Goal: Task Accomplishment & Management: Manage account settings

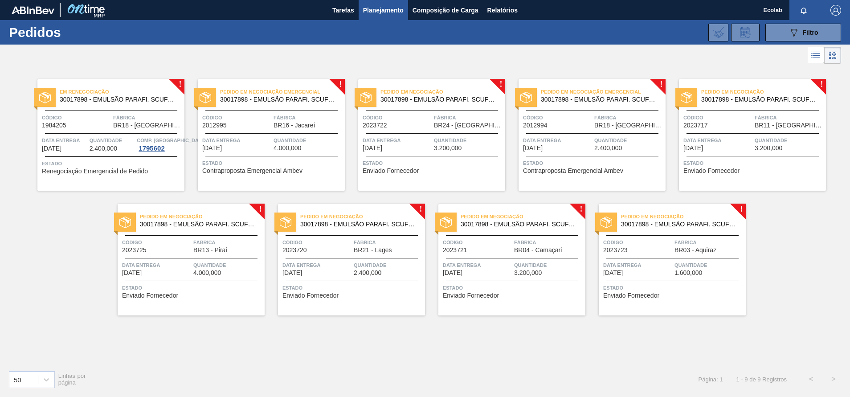
click at [262, 152] on div "Pedido em Negociação Emergencial 30017898 - EMULSÃO PARAFI. SCUFEX CONCEN. ECOL…" at bounding box center [271, 134] width 147 height 111
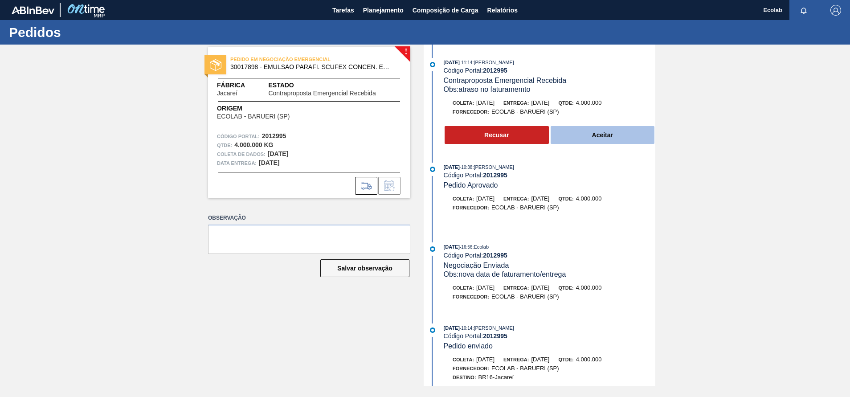
click at [598, 132] on button "Aceitar" at bounding box center [603, 135] width 104 height 18
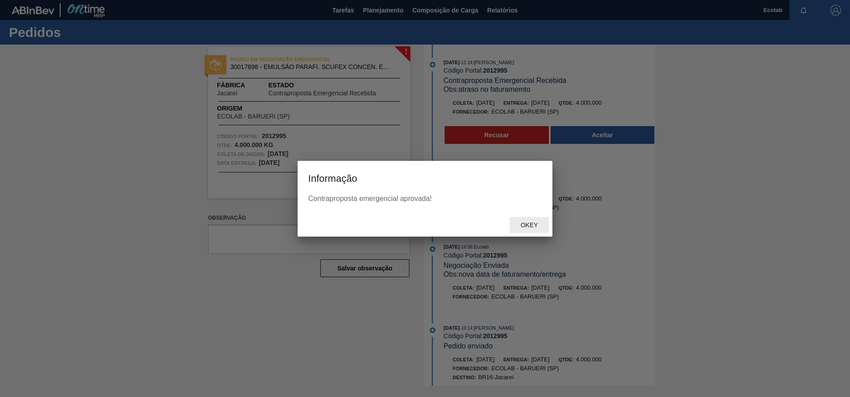
click at [530, 224] on span "Okey" at bounding box center [530, 224] width 32 height 7
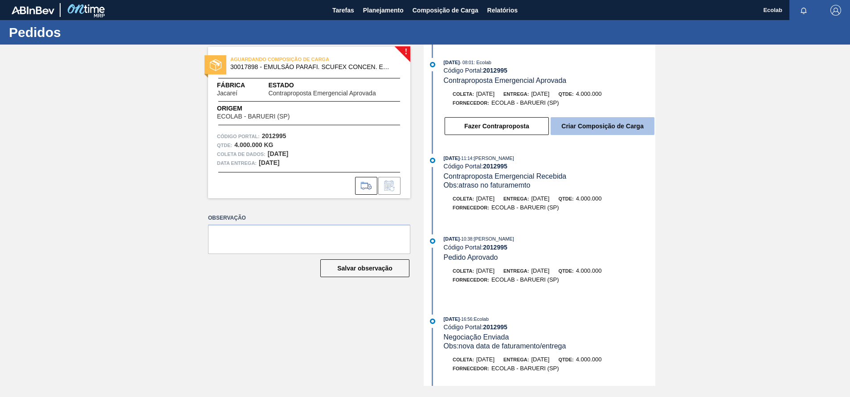
click at [596, 121] on button "Criar Composição de Carga" at bounding box center [603, 126] width 104 height 18
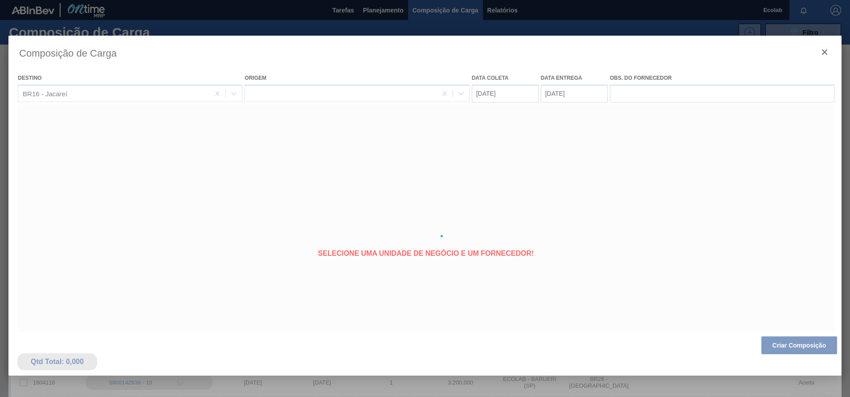
type coleta "[DATE]"
type entrega "[DATE]"
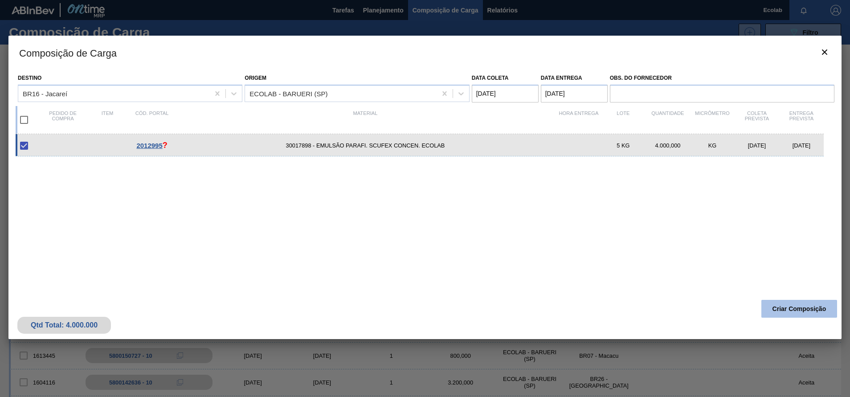
click at [800, 304] on button "Criar Composição" at bounding box center [800, 309] width 76 height 18
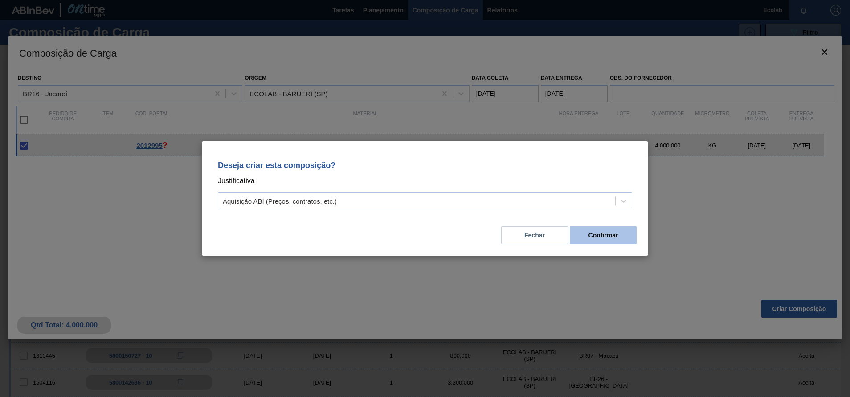
click at [613, 236] on button "Confirmar" at bounding box center [603, 235] width 67 height 18
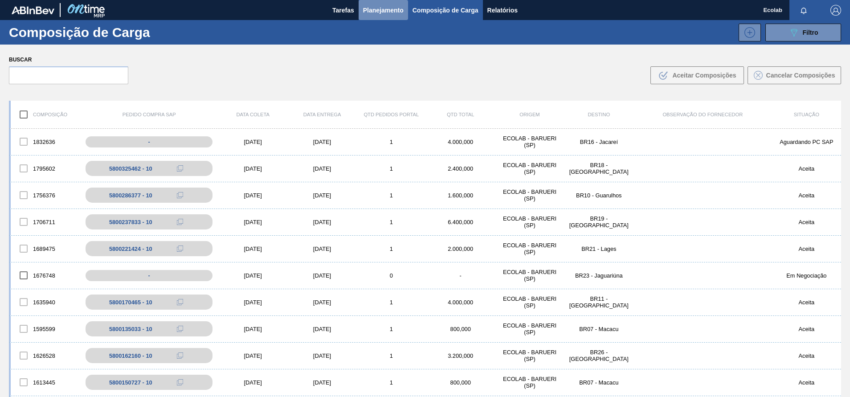
click at [370, 4] on button "Planejamento" at bounding box center [383, 10] width 49 height 20
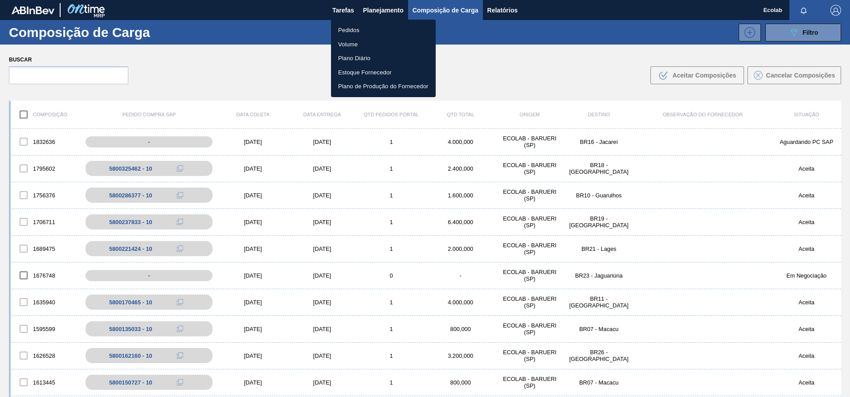
click at [344, 25] on li "Pedidos" at bounding box center [383, 30] width 105 height 14
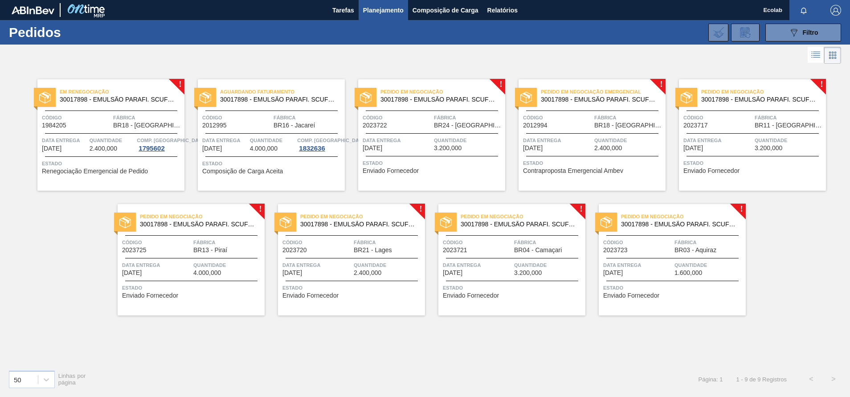
click at [289, 131] on div "Aguardando Faturamento 30017898 - EMULSÃO PARAFI. SCUFEX CONCEN. ECOLAB Código …" at bounding box center [271, 134] width 147 height 111
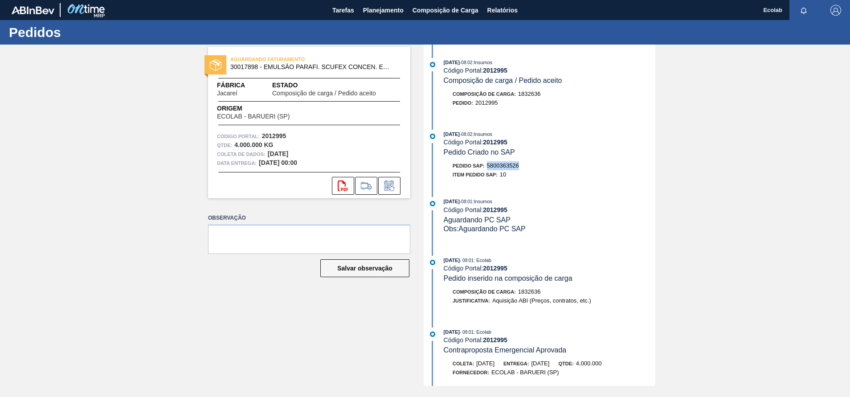
drag, startPoint x: 489, startPoint y: 166, endPoint x: 522, endPoint y: 167, distance: 33.0
click at [522, 167] on div "Pedido SAP: 5800363526" at bounding box center [550, 165] width 212 height 9
copy span "5800363526"
drag, startPoint x: 475, startPoint y: 105, endPoint x: 500, endPoint y: 104, distance: 24.5
click at [500, 104] on div "Pedido : 2012995" at bounding box center [550, 102] width 212 height 9
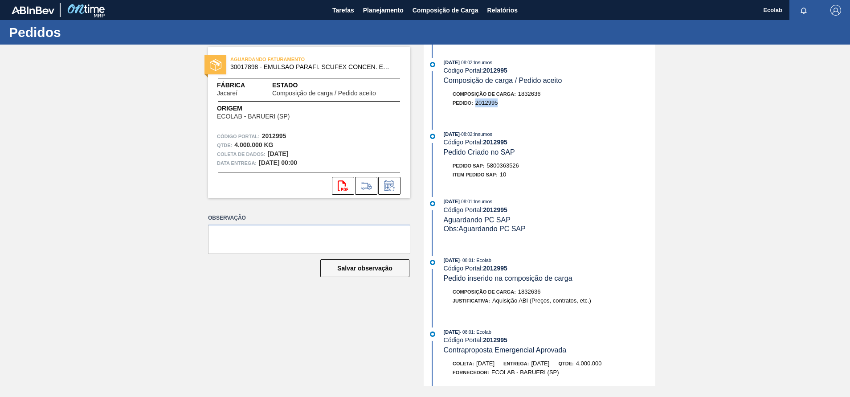
copy span "2012995"
click at [386, 8] on span "Planejamento" at bounding box center [383, 10] width 41 height 11
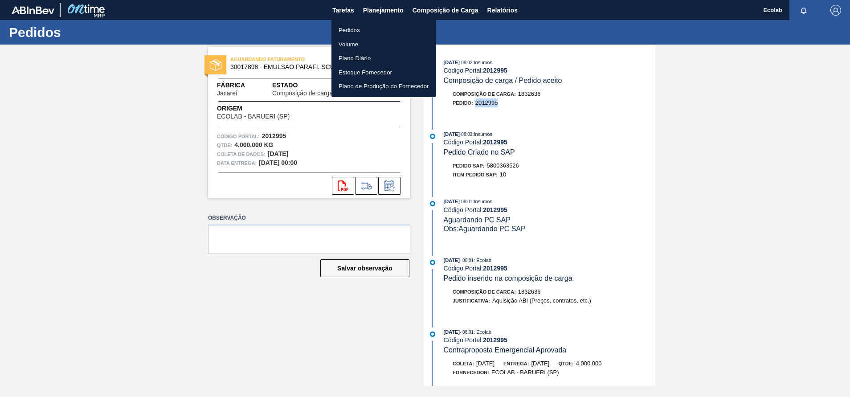
click at [353, 26] on li "Pedidos" at bounding box center [384, 30] width 105 height 14
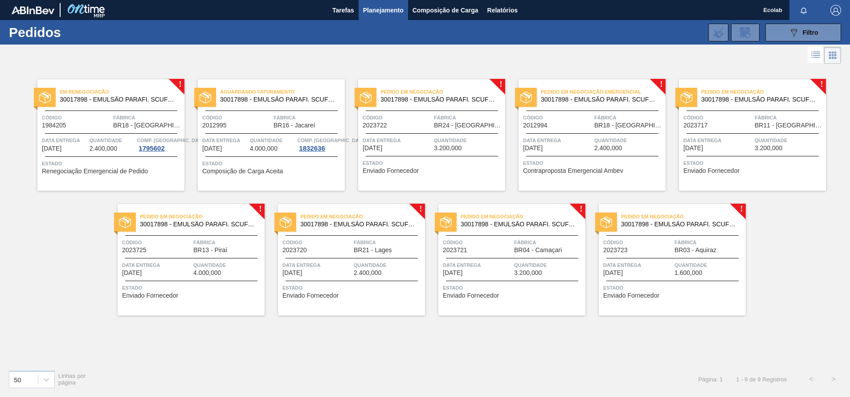
click at [767, 148] on span "3.200,000" at bounding box center [769, 148] width 28 height 7
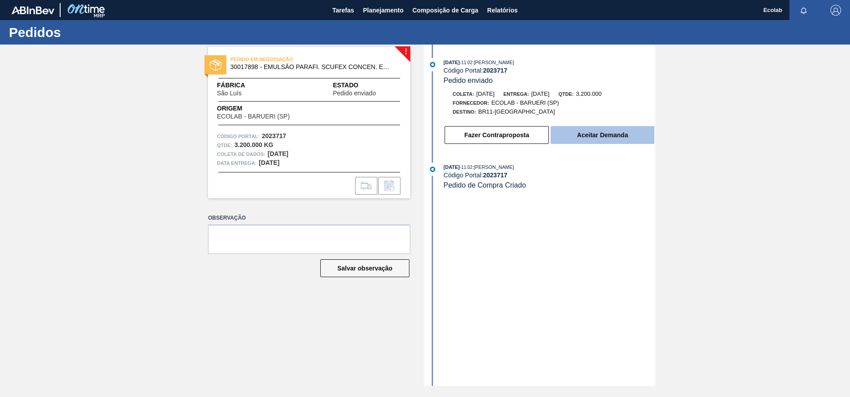
click at [604, 135] on button "Aceitar Demanda" at bounding box center [603, 135] width 104 height 18
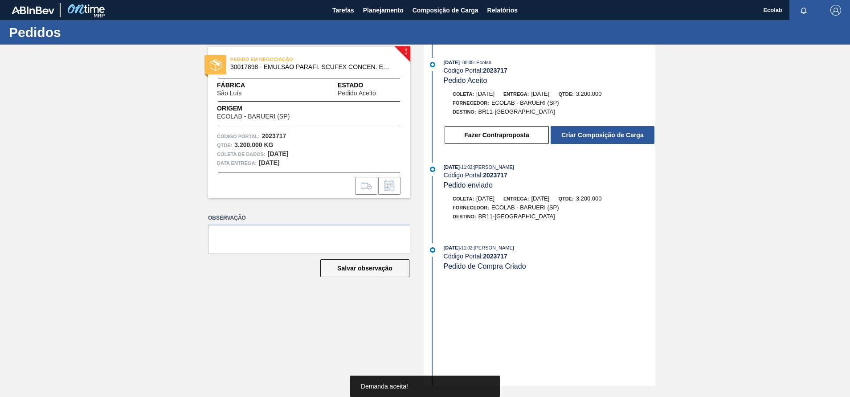
click at [604, 135] on button "Criar Composição de Carga" at bounding box center [603, 135] width 104 height 18
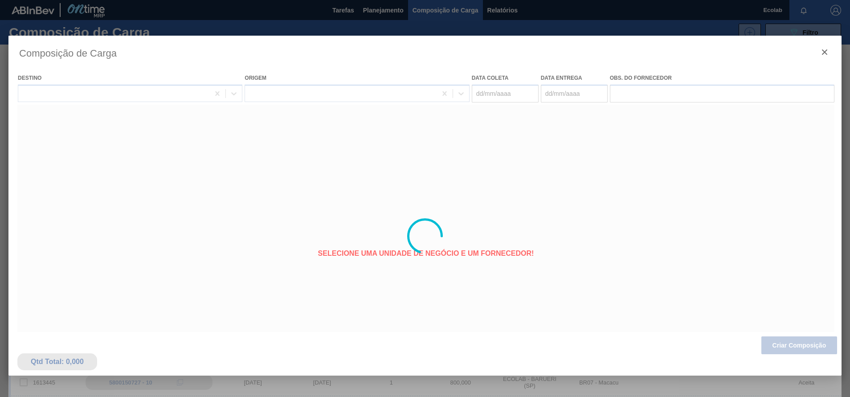
type coleta "[DATE]"
type entrega "[DATE]"
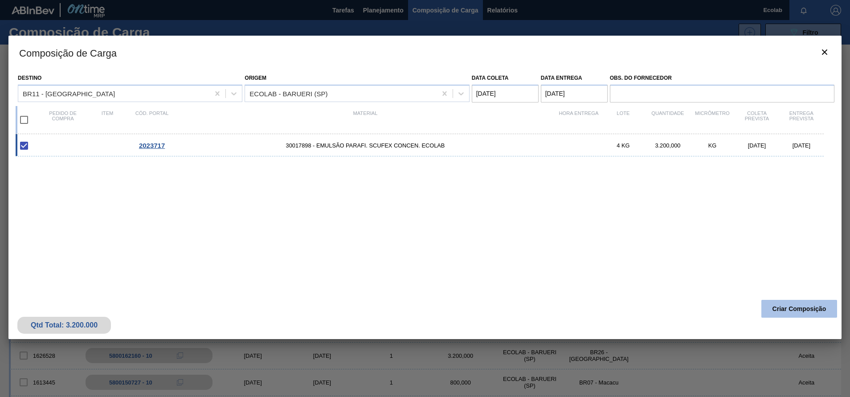
click at [779, 308] on button "Criar Composição" at bounding box center [800, 309] width 76 height 18
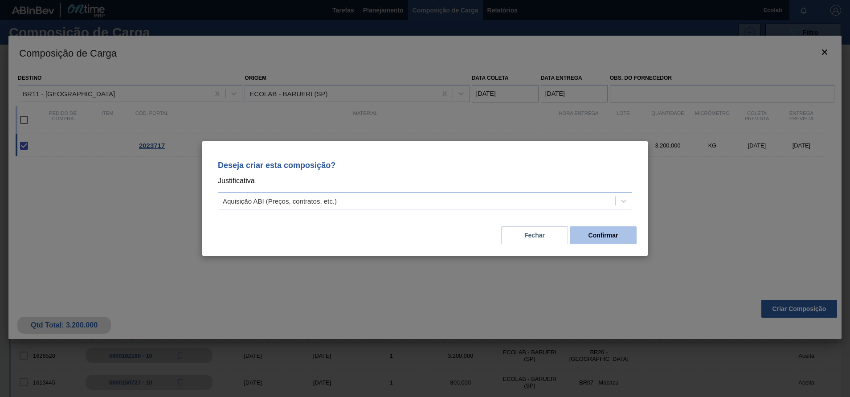
click at [594, 239] on button "Confirmar" at bounding box center [603, 235] width 67 height 18
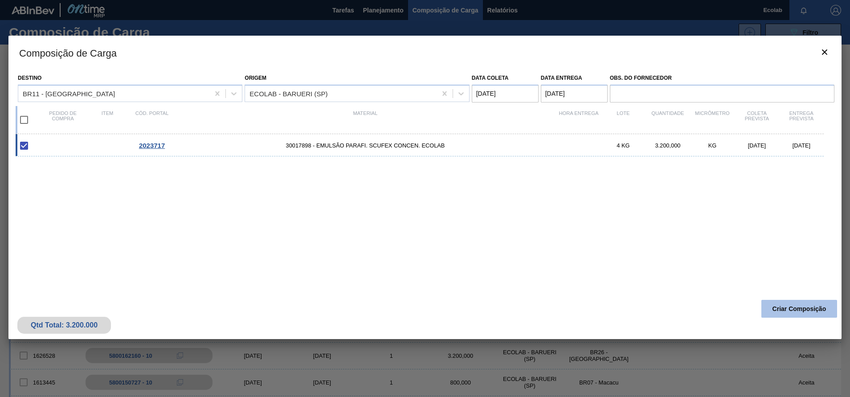
click at [778, 304] on button "Criar Composição" at bounding box center [800, 309] width 76 height 18
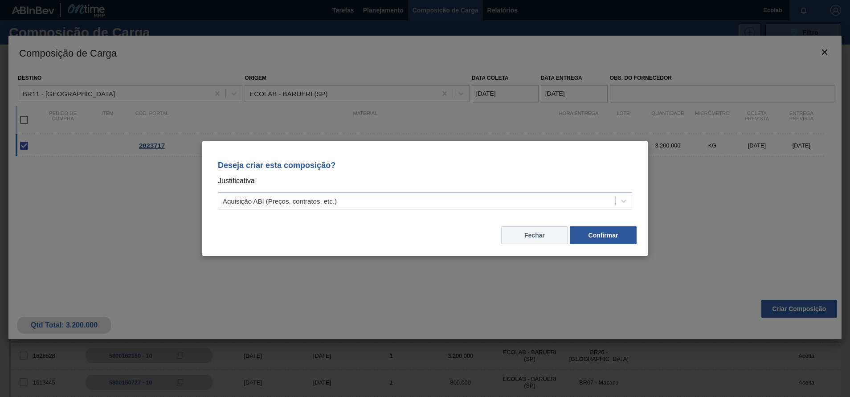
click at [540, 234] on button "Fechar" at bounding box center [534, 235] width 67 height 18
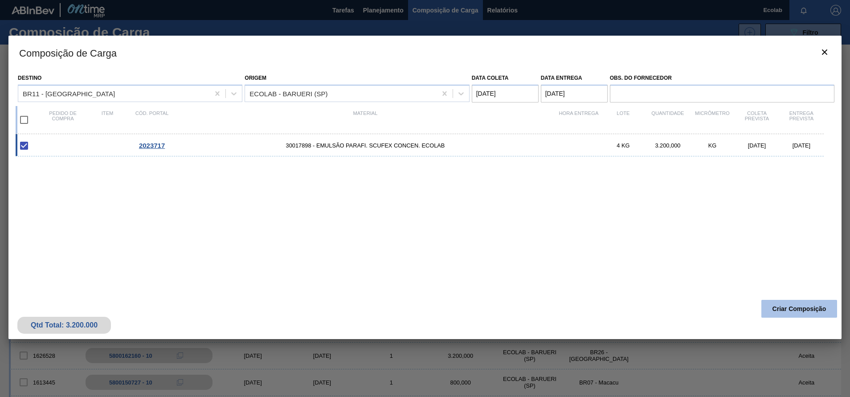
click at [800, 303] on button "Criar Composição" at bounding box center [800, 309] width 76 height 18
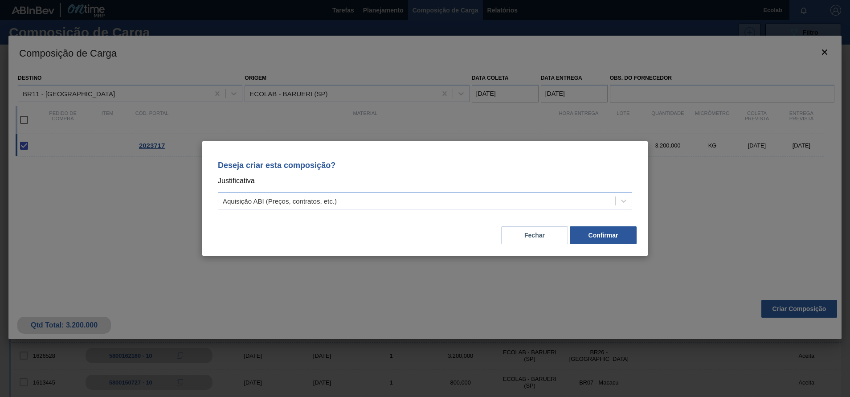
drag, startPoint x: 776, startPoint y: 201, endPoint x: 796, endPoint y: 208, distance: 21.3
click at [776, 201] on div "Deseja criar esta composição? Justificativa Aquisição ABI (Preços, contratos, e…" at bounding box center [425, 198] width 850 height 397
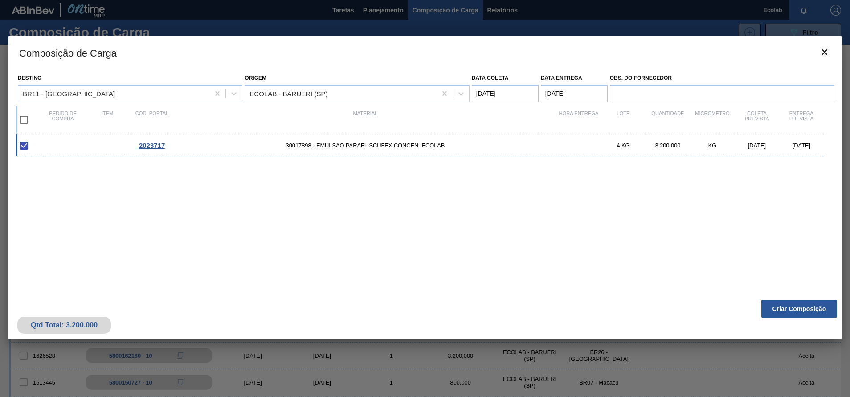
drag, startPoint x: 250, startPoint y: 221, endPoint x: 571, endPoint y: 321, distance: 336.0
click at [250, 221] on div "2023717 30017898 - EMULSÃO PARAFI. SCUFEX CONCEN. ECOLAB 4 KG 3.200,000 KG [DAT…" at bounding box center [424, 209] width 816 height 151
click at [780, 308] on button "Criar Composição" at bounding box center [800, 309] width 76 height 18
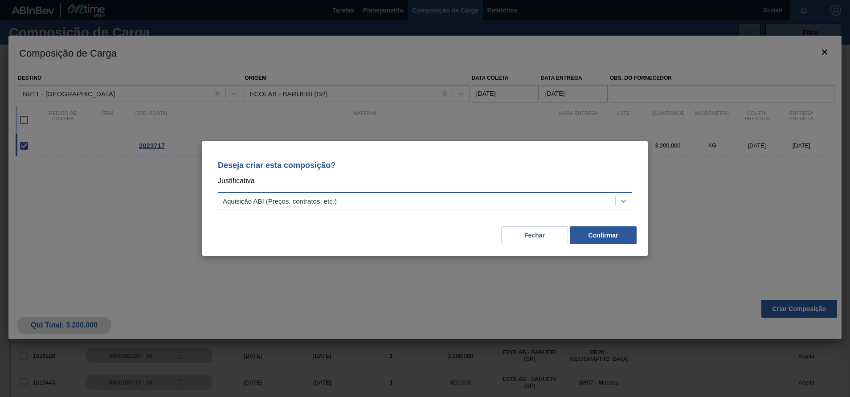
click at [628, 199] on div at bounding box center [624, 201] width 16 height 16
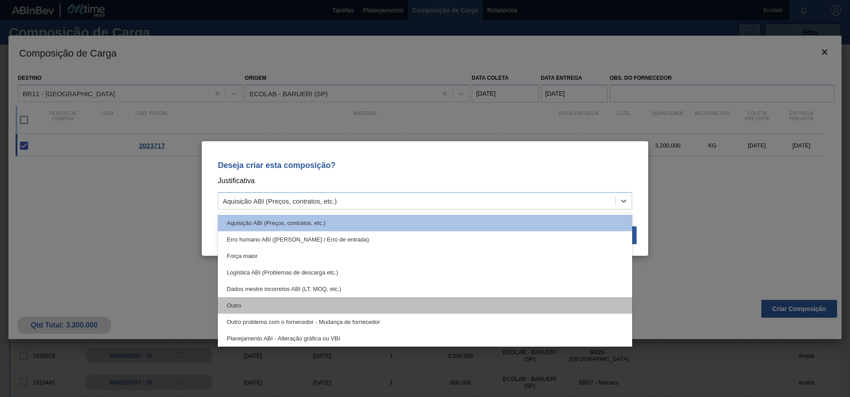
click at [234, 300] on div "Outro" at bounding box center [425, 305] width 414 height 16
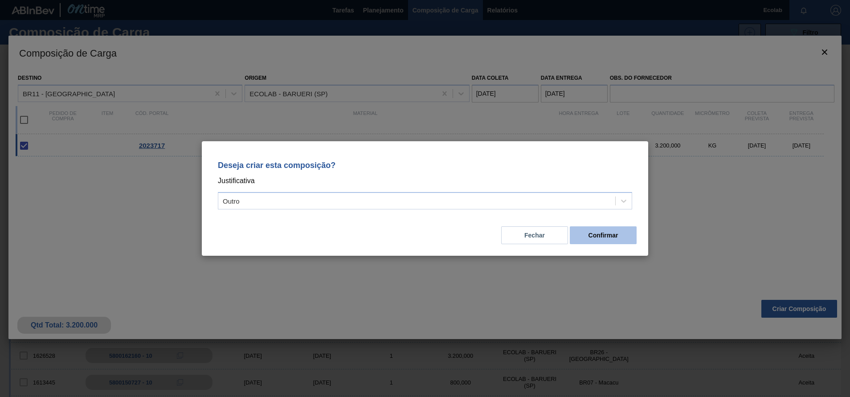
click at [593, 234] on button "Confirmar" at bounding box center [603, 235] width 67 height 18
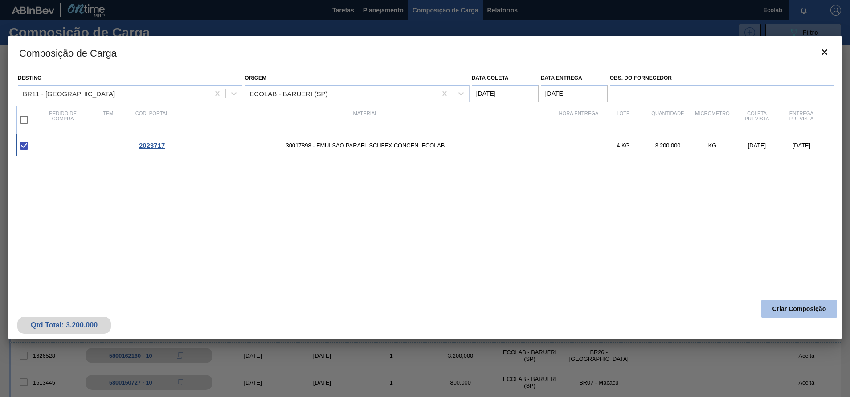
click at [790, 306] on button "Criar Composição" at bounding box center [800, 309] width 76 height 18
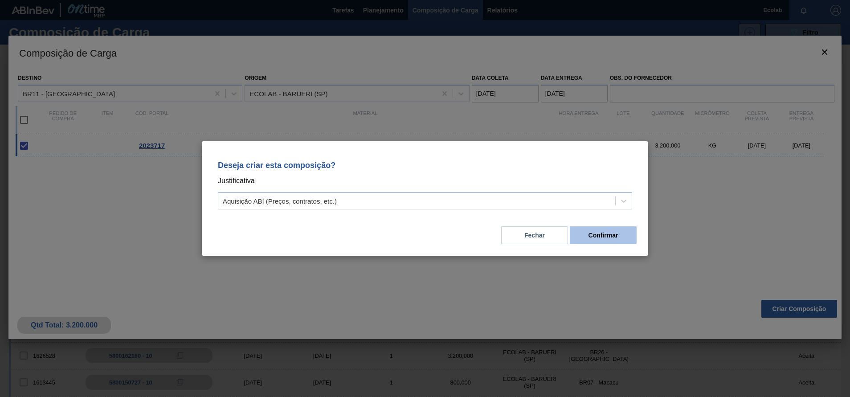
click at [593, 237] on button "Confirmar" at bounding box center [603, 235] width 67 height 18
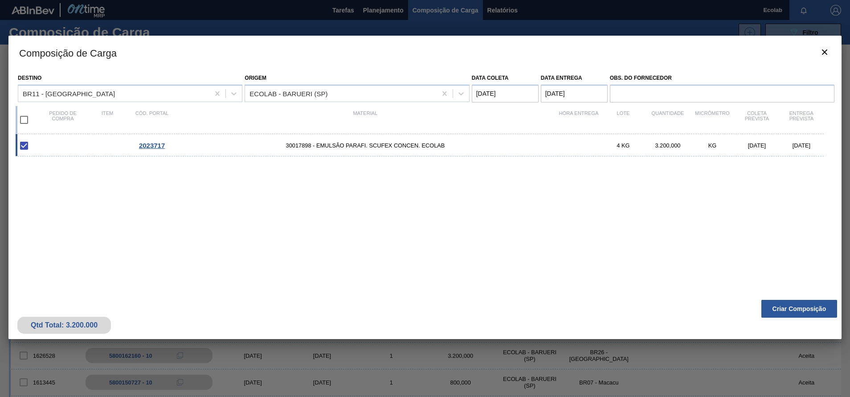
click at [467, 213] on div "2023717 30017898 - EMULSÃO PARAFI. SCUFEX CONCEN. ECOLAB 4 KG 3.200,000 KG [DAT…" at bounding box center [424, 209] width 816 height 151
click at [822, 44] on button "botão de ícone" at bounding box center [824, 52] width 21 height 21
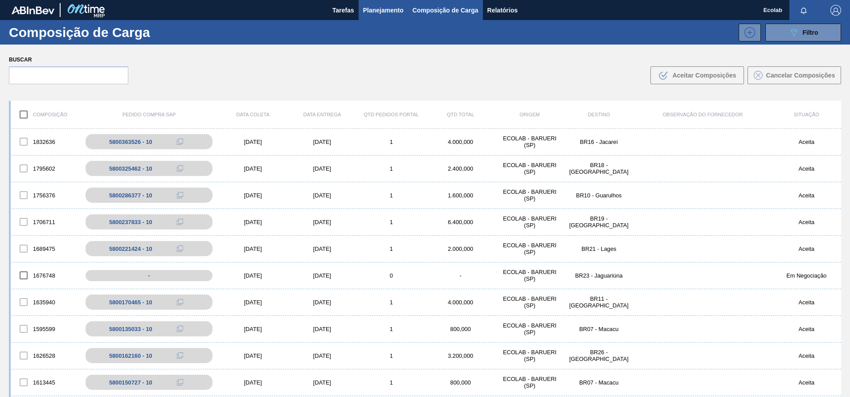
click at [376, 12] on span "Planejamento" at bounding box center [383, 10] width 41 height 11
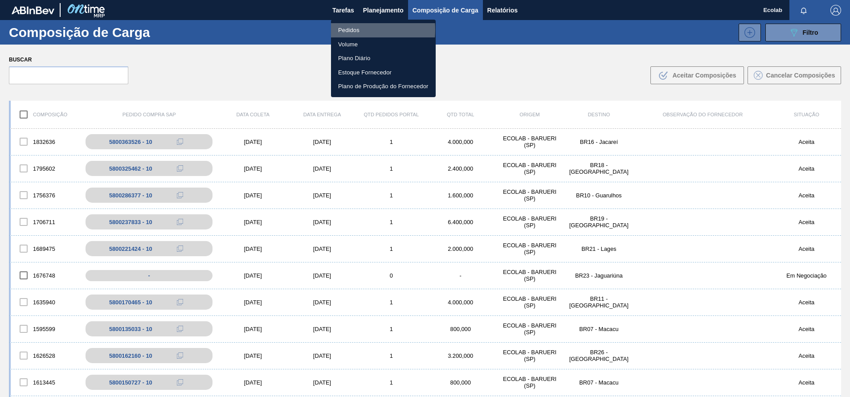
click at [343, 30] on li "Pedidos" at bounding box center [383, 30] width 105 height 14
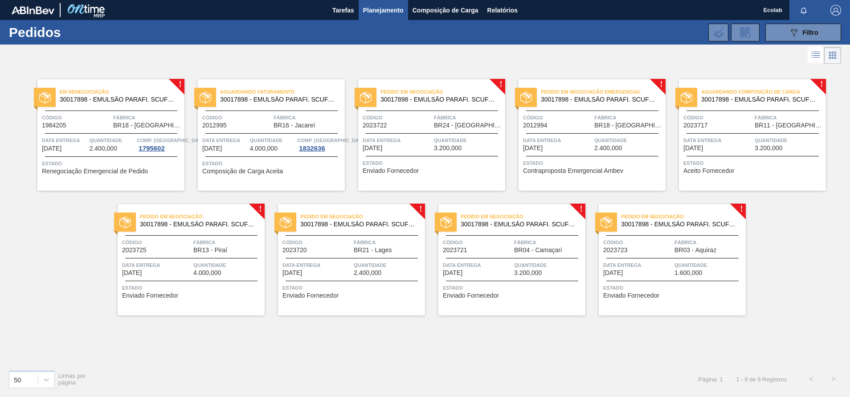
click at [419, 126] on div "Código 2023722" at bounding box center [397, 121] width 69 height 16
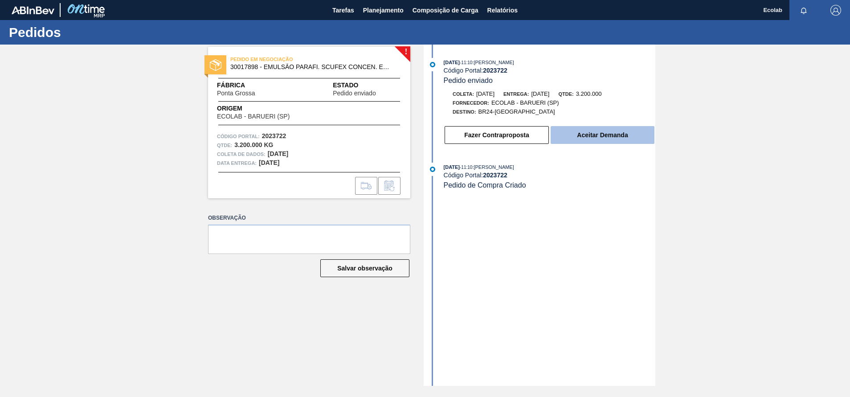
click at [590, 134] on button "Aceitar Demanda" at bounding box center [603, 135] width 104 height 18
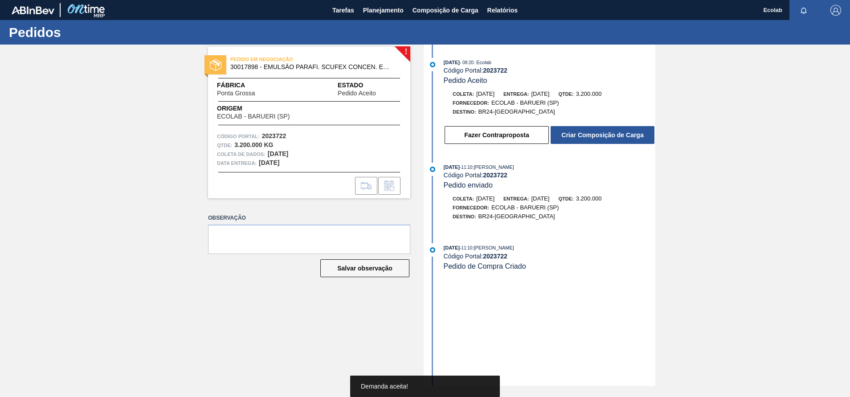
click at [590, 134] on button "Criar Composição de Carga" at bounding box center [603, 135] width 104 height 18
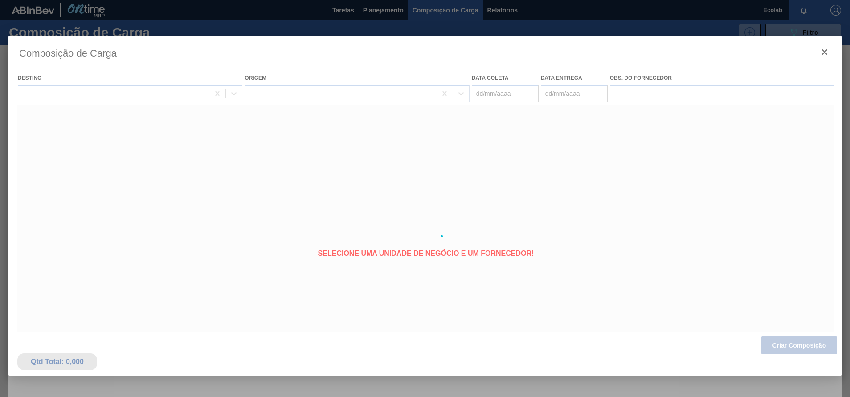
type coleta "[DATE]"
type entrega "[DATE]"
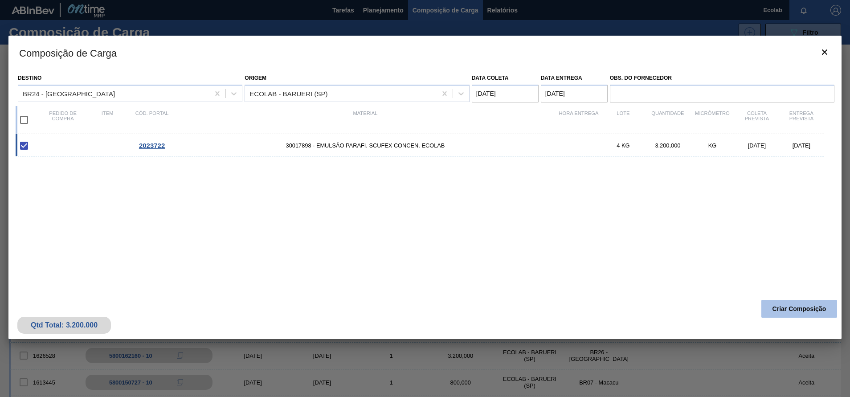
click at [784, 308] on button "Criar Composição" at bounding box center [800, 309] width 76 height 18
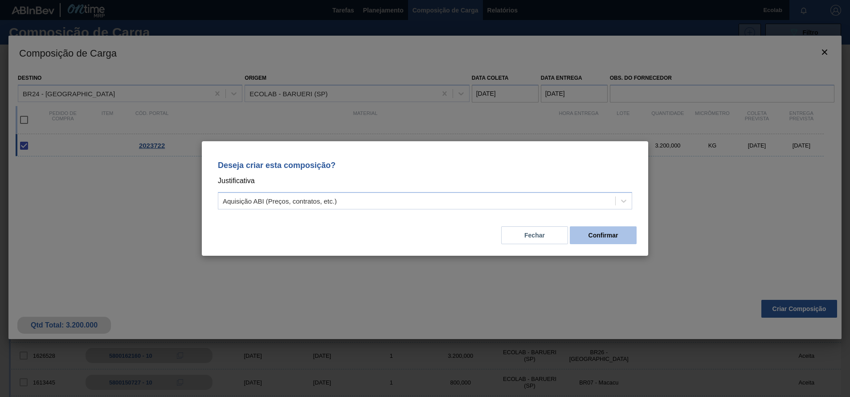
click at [616, 237] on button "Confirmar" at bounding box center [603, 235] width 67 height 18
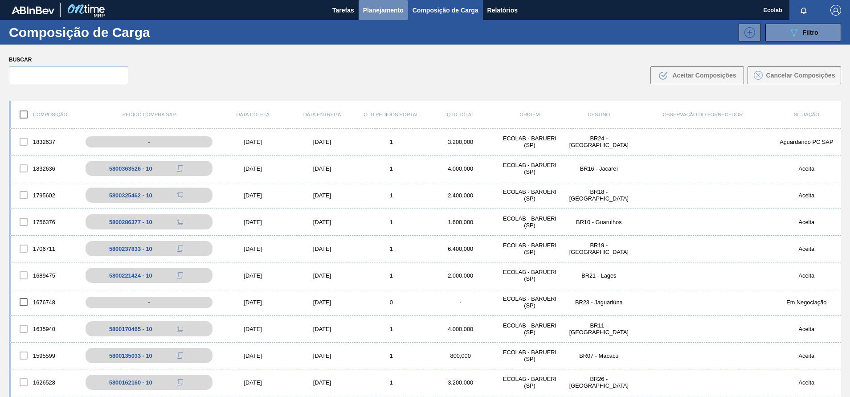
click at [383, 8] on span "Planejamento" at bounding box center [383, 10] width 41 height 11
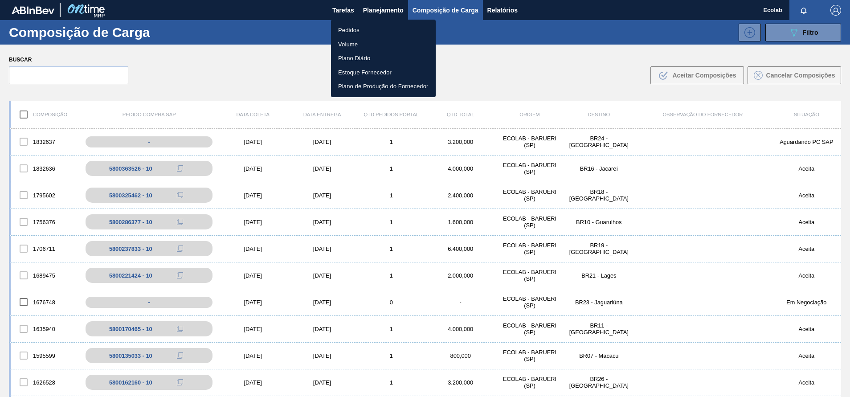
click at [349, 29] on li "Pedidos" at bounding box center [383, 30] width 105 height 14
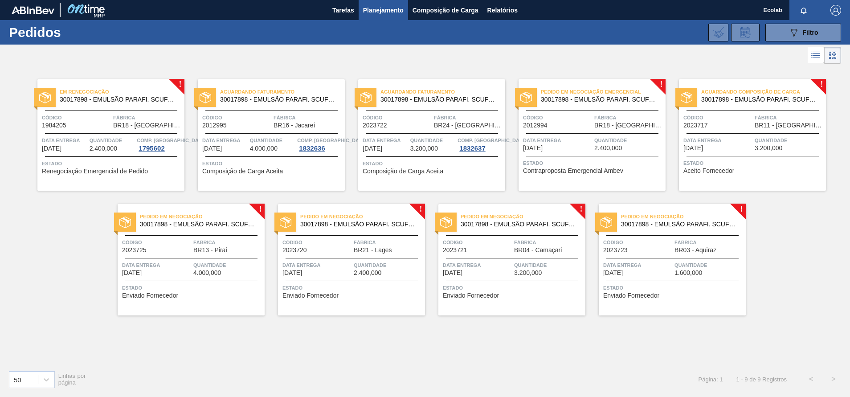
click at [382, 148] on span "[DATE]" at bounding box center [373, 148] width 20 height 7
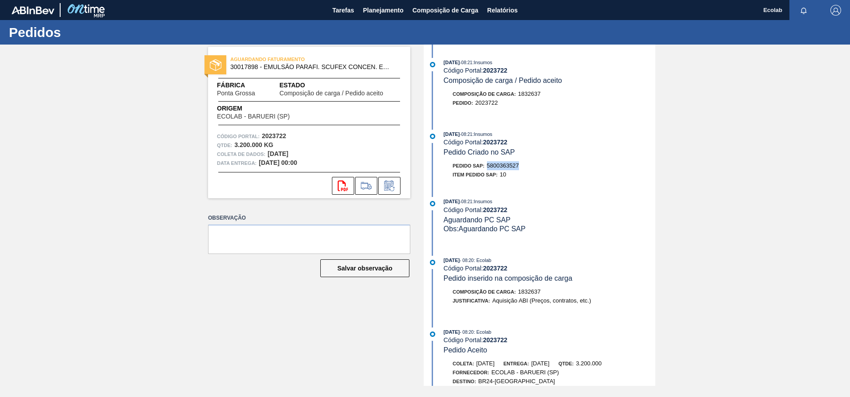
drag, startPoint x: 489, startPoint y: 166, endPoint x: 522, endPoint y: 165, distance: 33.0
click at [522, 165] on div "Pedido SAP: 5800363527" at bounding box center [550, 165] width 212 height 9
copy span "5800363527"
drag, startPoint x: 476, startPoint y: 105, endPoint x: 503, endPoint y: 108, distance: 26.9
click at [503, 108] on div "Composição de Carga : 1832637 Pedido : 2023722" at bounding box center [541, 101] width 230 height 22
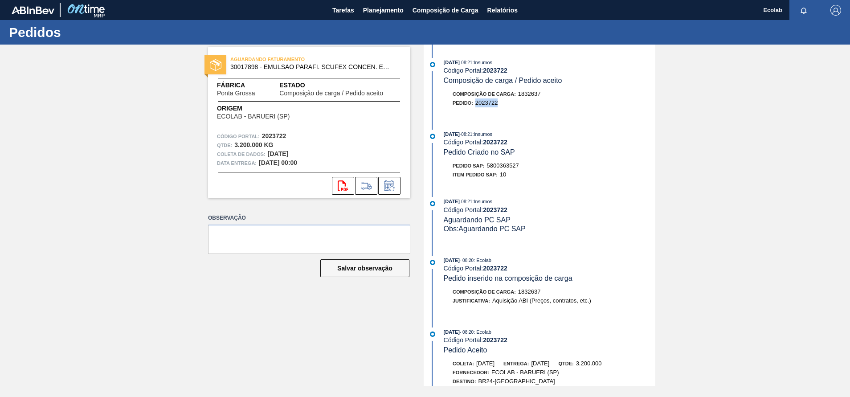
copy span "2023722"
click at [379, 8] on span "Planejamento" at bounding box center [383, 10] width 41 height 11
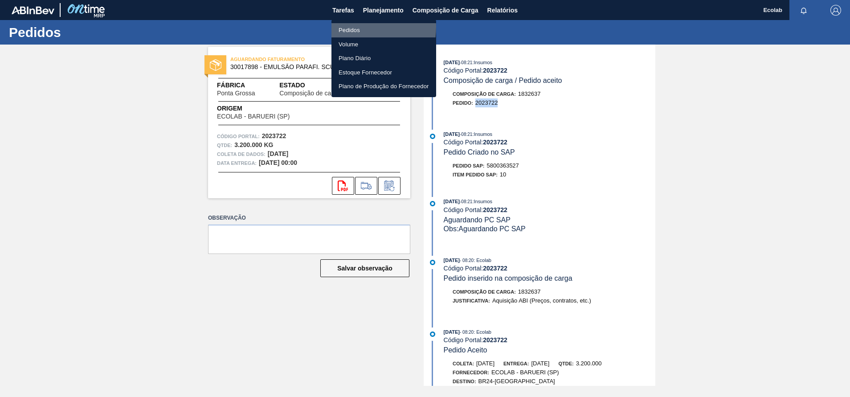
click at [343, 27] on li "Pedidos" at bounding box center [384, 30] width 105 height 14
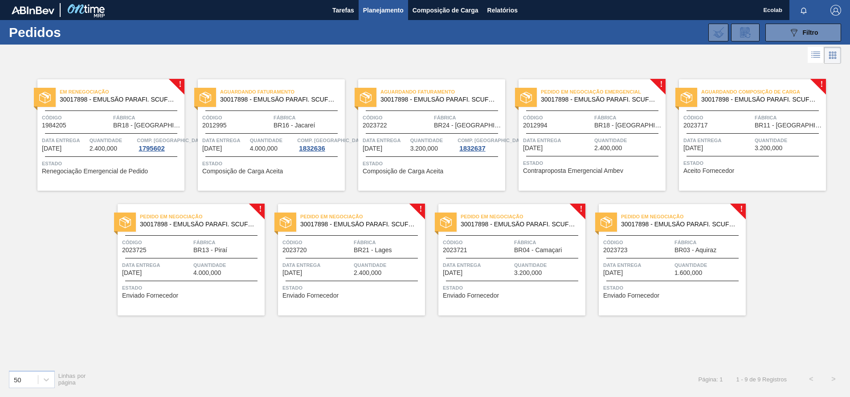
click at [765, 144] on span "Quantidade" at bounding box center [789, 140] width 69 height 9
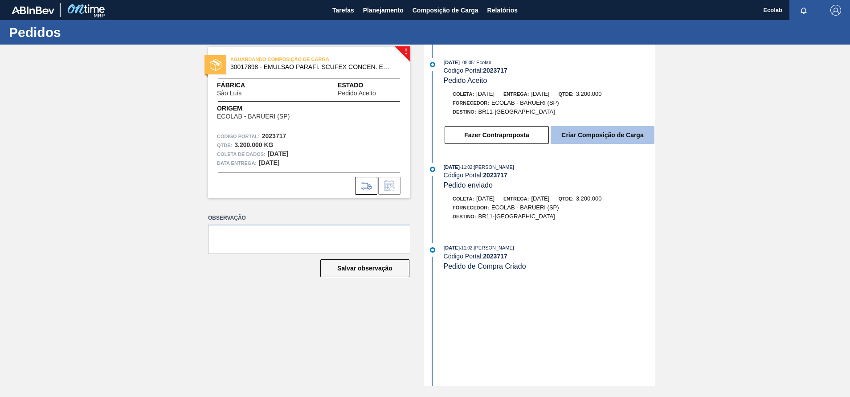
click at [607, 130] on button "Criar Composição de Carga" at bounding box center [603, 135] width 104 height 18
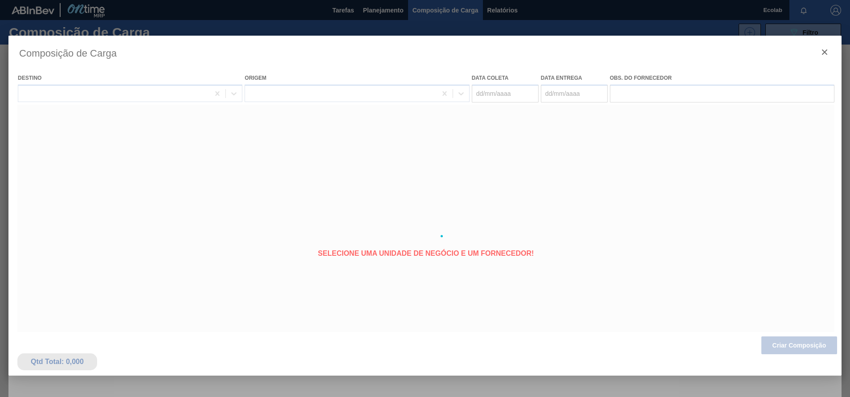
type coleta "[DATE]"
type entrega "[DATE]"
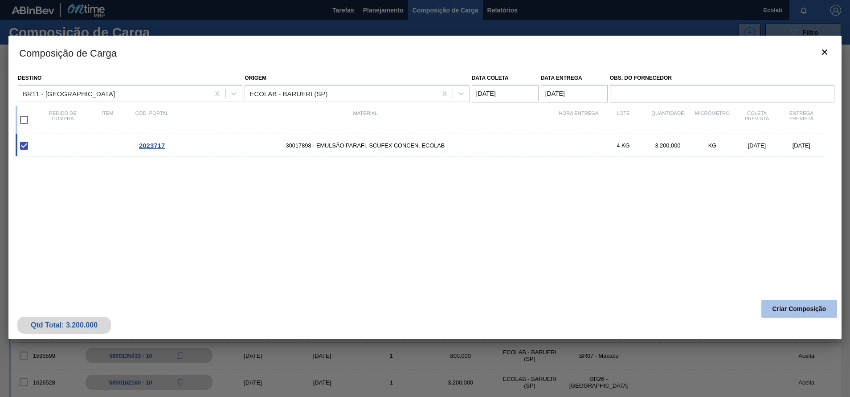
click at [781, 304] on button "Criar Composição" at bounding box center [800, 309] width 76 height 18
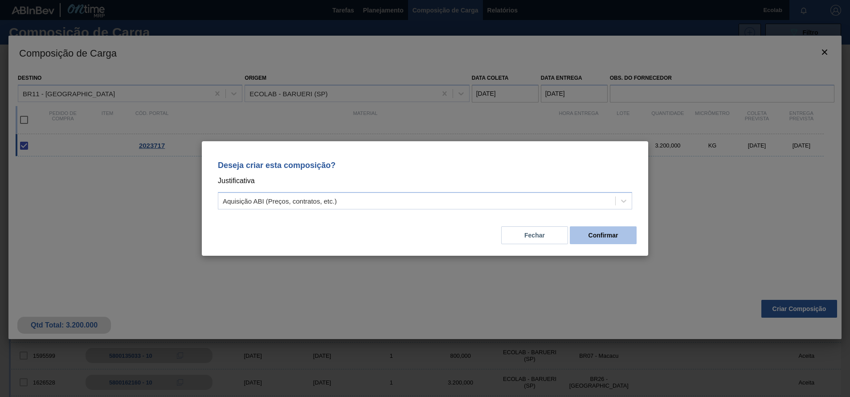
click at [602, 234] on button "Confirmar" at bounding box center [603, 235] width 67 height 18
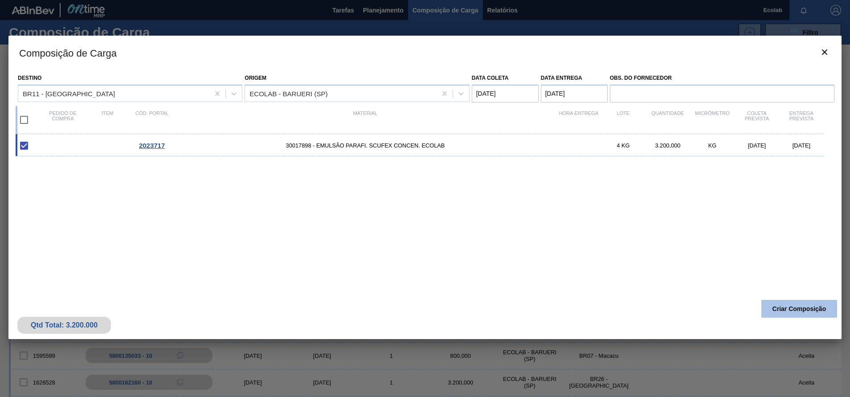
click at [791, 302] on button "Criar Composição" at bounding box center [800, 309] width 76 height 18
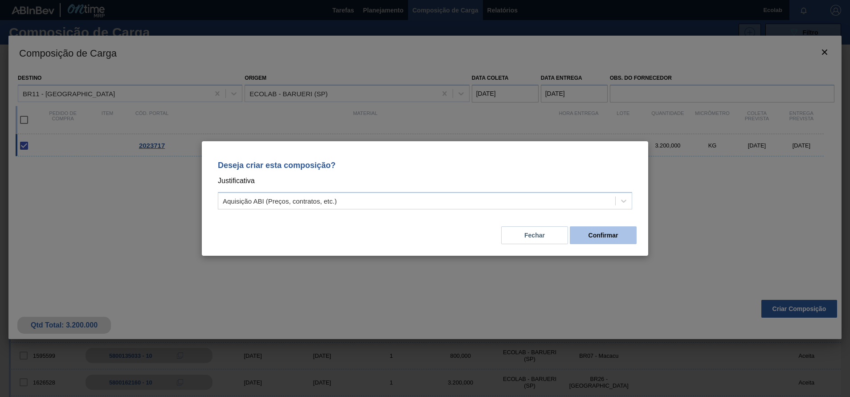
click at [602, 233] on button "Confirmar" at bounding box center [603, 235] width 67 height 18
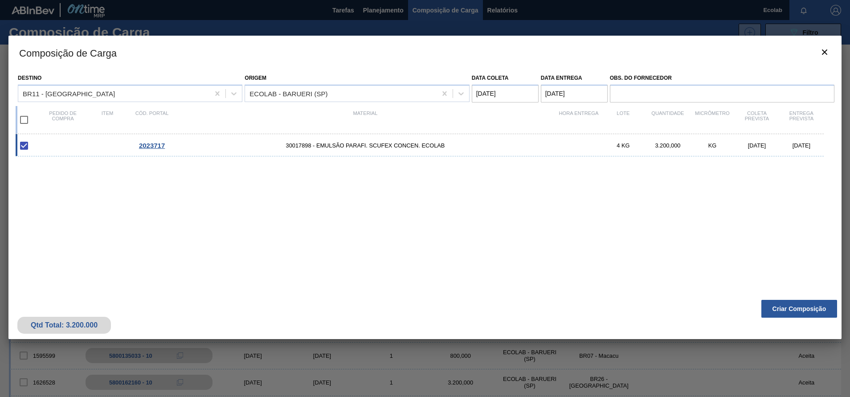
click at [784, 299] on div "Qtd Total: 3.200.000 Criar Composição" at bounding box center [424, 317] width 833 height 44
click at [789, 302] on button "Criar Composição" at bounding box center [800, 309] width 76 height 18
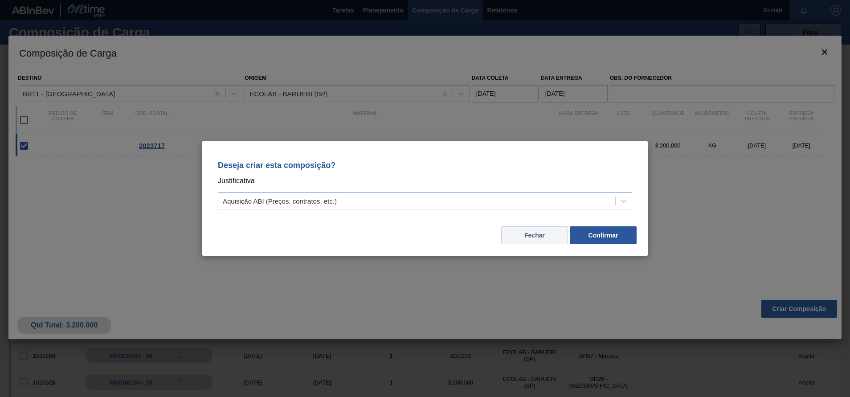
click at [521, 233] on button "Fechar" at bounding box center [534, 235] width 67 height 18
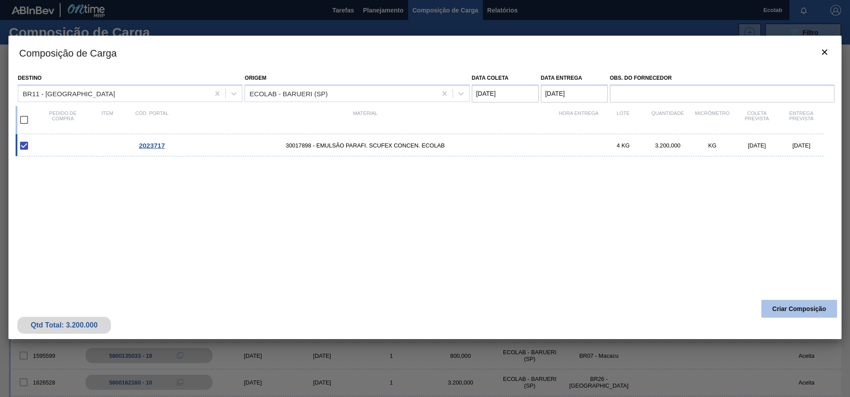
click at [791, 308] on button "Criar Composição" at bounding box center [800, 309] width 76 height 18
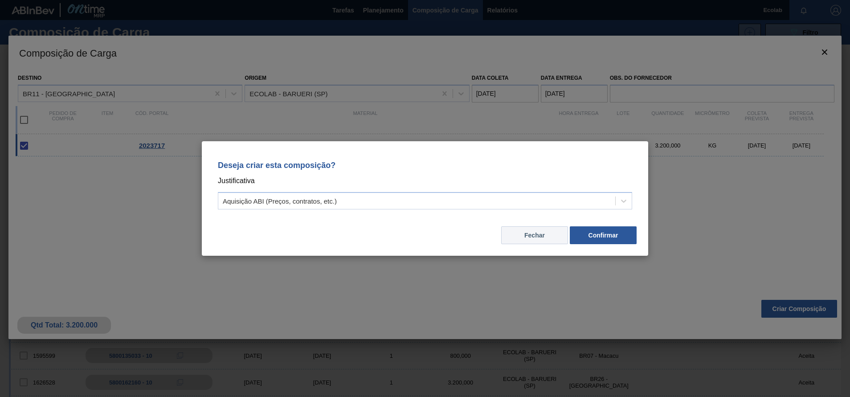
click at [530, 237] on button "Fechar" at bounding box center [534, 235] width 67 height 18
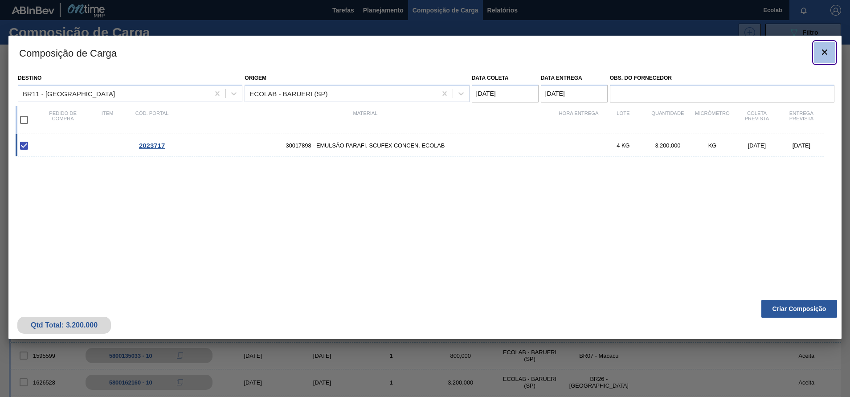
click at [829, 52] on icon "botão de ícone" at bounding box center [825, 52] width 11 height 11
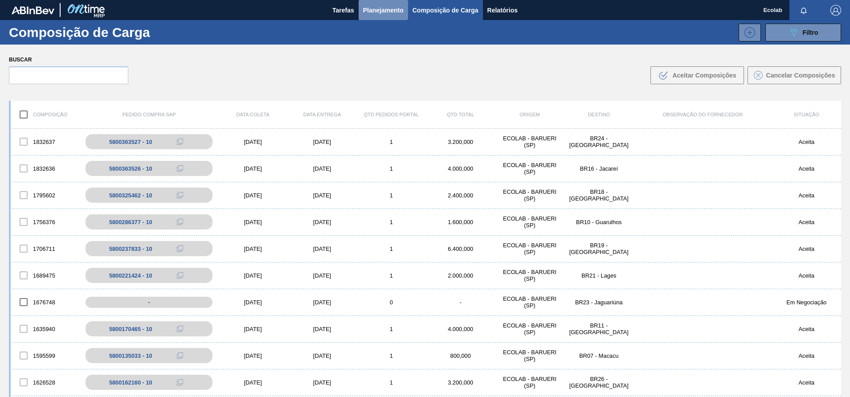
click at [375, 9] on span "Planejamento" at bounding box center [383, 10] width 41 height 11
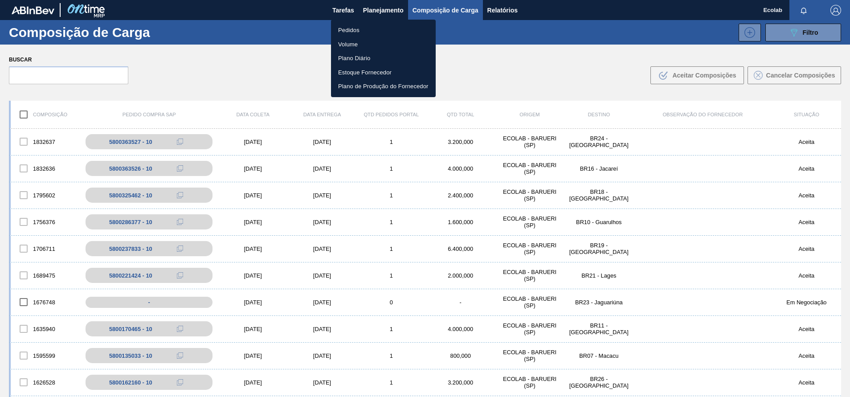
click at [349, 32] on li "Pedidos" at bounding box center [383, 30] width 105 height 14
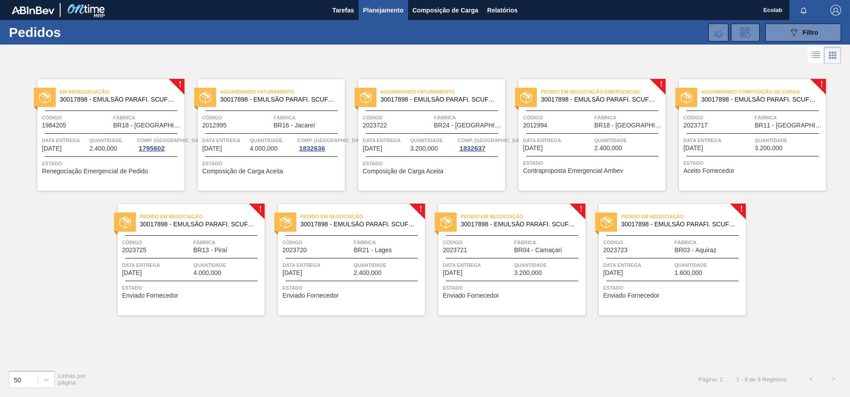
click at [217, 253] on span "BR13 - Piraí" at bounding box center [210, 250] width 34 height 7
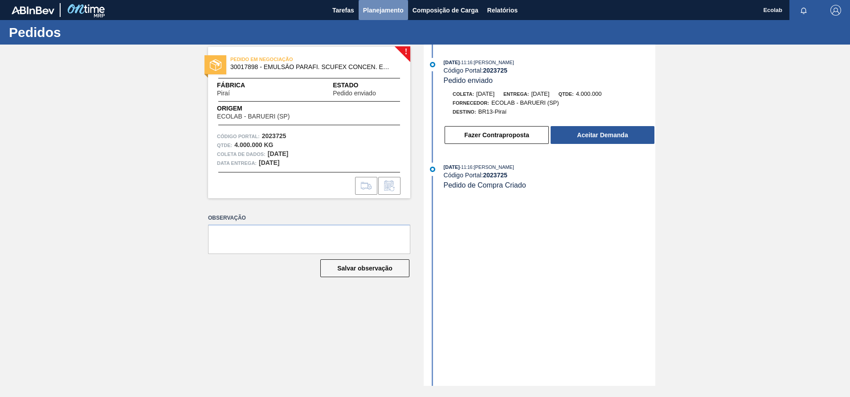
click at [376, 9] on span "Planejamento" at bounding box center [383, 10] width 41 height 11
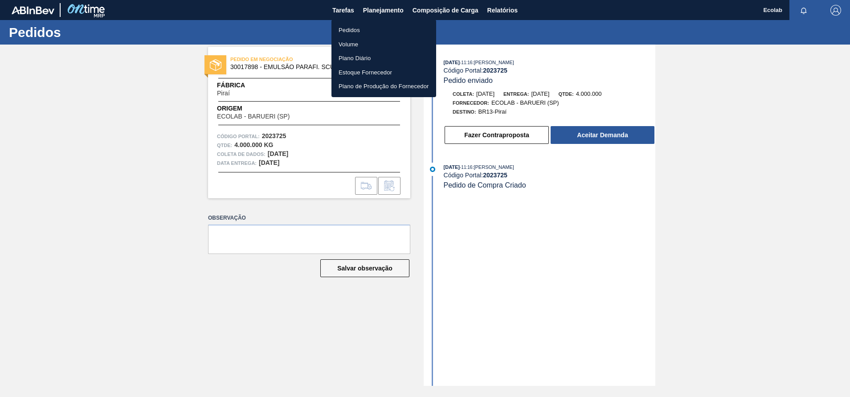
click at [354, 27] on li "Pedidos" at bounding box center [384, 30] width 105 height 14
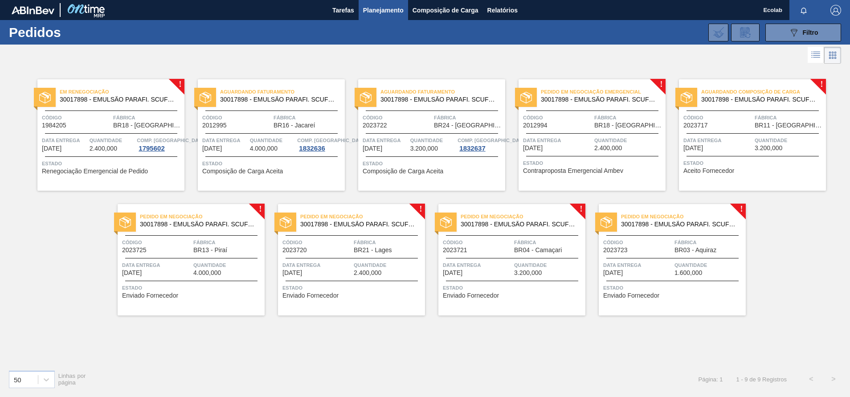
click at [338, 250] on div "Código 2023720" at bounding box center [317, 246] width 69 height 16
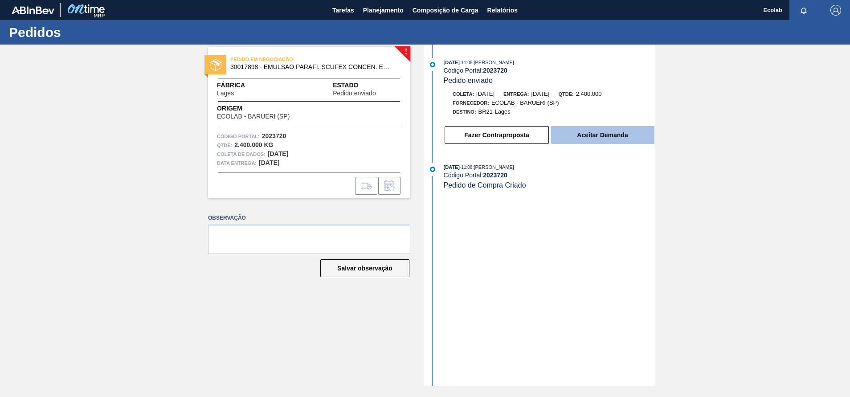
click at [584, 132] on button "Aceitar Demanda" at bounding box center [603, 135] width 104 height 18
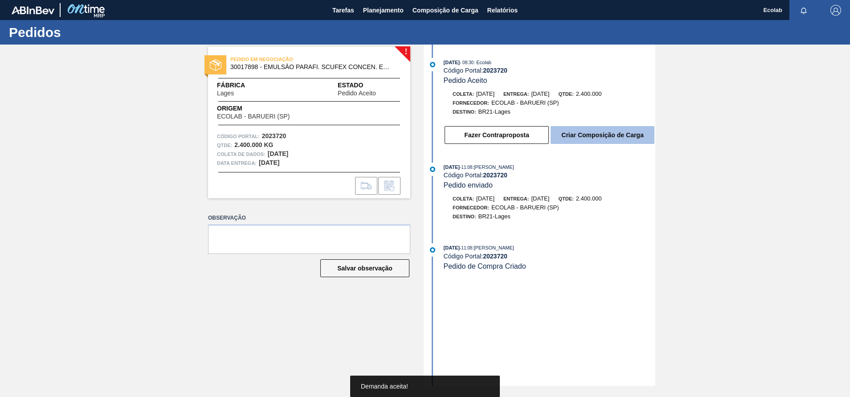
click at [605, 133] on button "Criar Composição de Carga" at bounding box center [603, 135] width 104 height 18
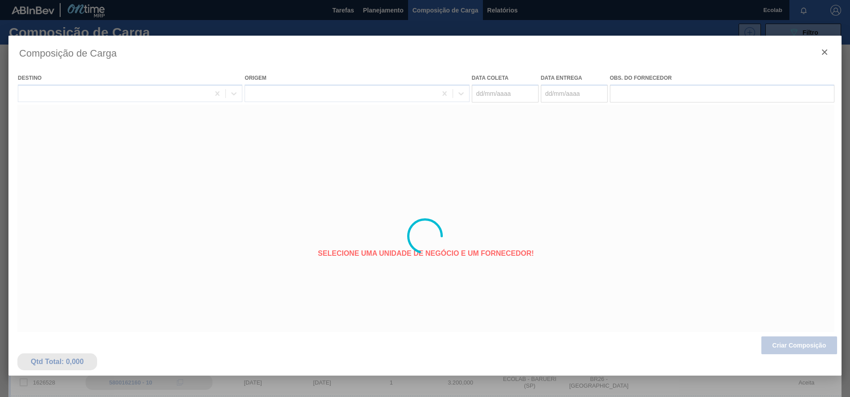
type coleta "[DATE]"
type entrega "[DATE]"
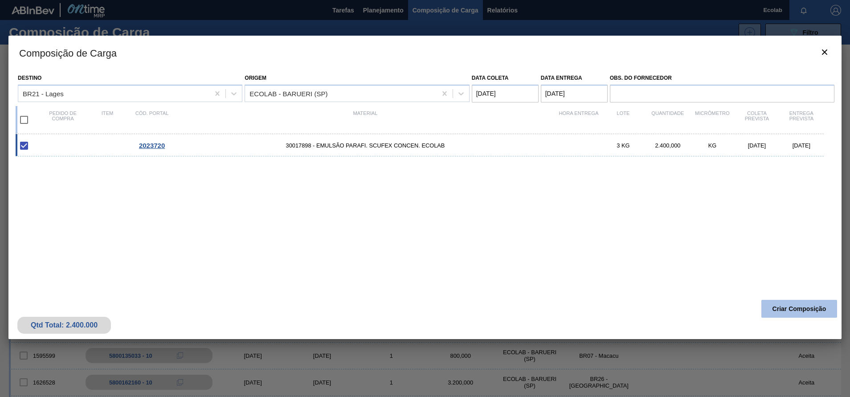
click at [788, 306] on button "Criar Composição" at bounding box center [800, 309] width 76 height 18
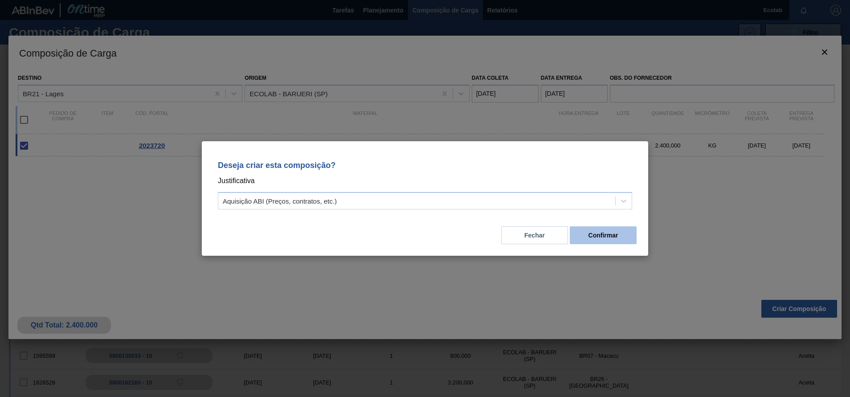
click at [595, 234] on button "Confirmar" at bounding box center [603, 235] width 67 height 18
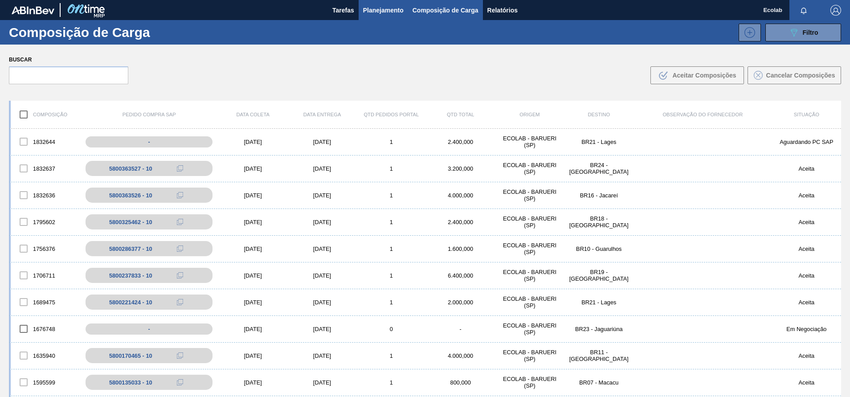
click at [369, 9] on span "Planejamento" at bounding box center [383, 10] width 41 height 11
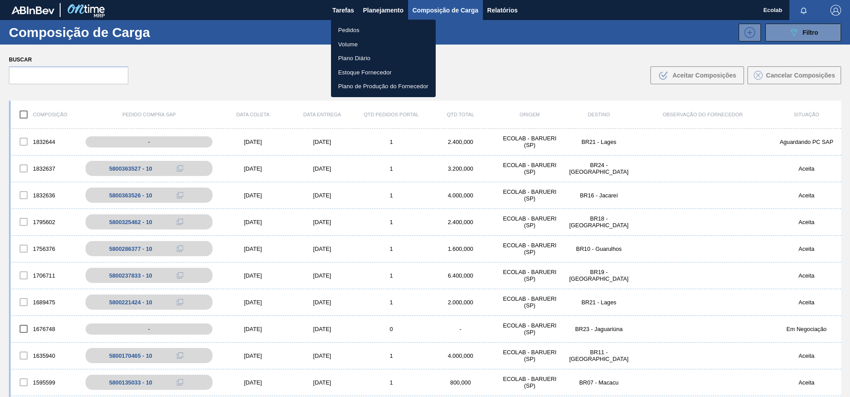
click at [344, 27] on li "Pedidos" at bounding box center [383, 30] width 105 height 14
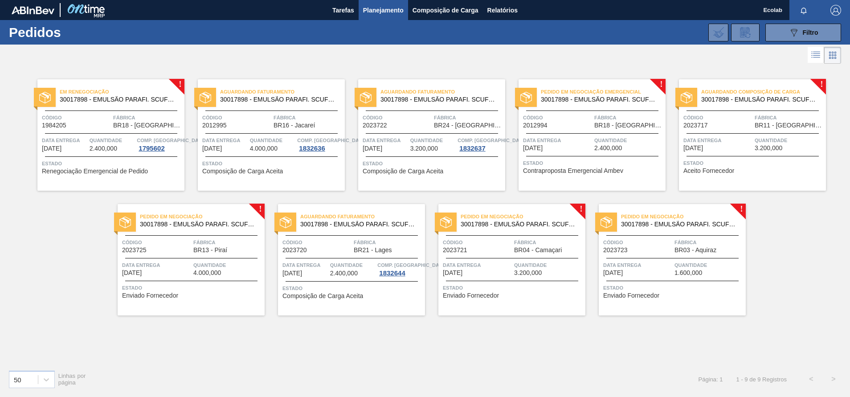
click at [319, 275] on div "Data entrega [DATE]" at bounding box center [305, 269] width 45 height 16
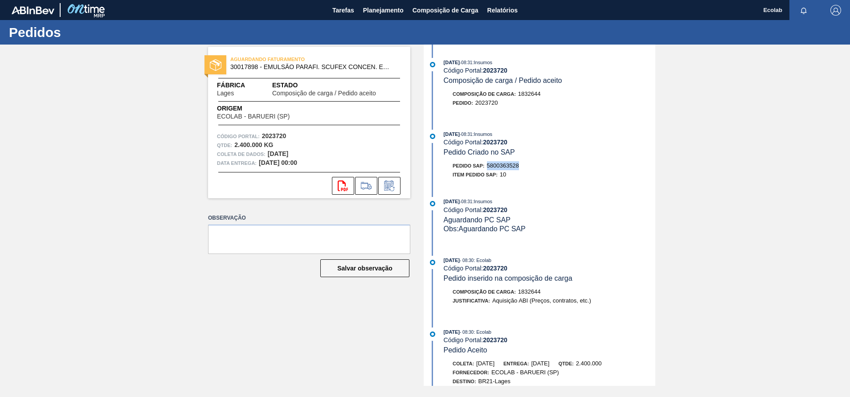
drag, startPoint x: 488, startPoint y: 167, endPoint x: 521, endPoint y: 168, distance: 33.0
click at [521, 168] on div "Pedido SAP: 5800363528" at bounding box center [550, 165] width 212 height 9
copy span "5800363528"
click at [480, 107] on div "Composição de Carga : 1832644 Pedido : 2023720" at bounding box center [541, 101] width 230 height 22
drag, startPoint x: 476, startPoint y: 104, endPoint x: 505, endPoint y: 105, distance: 29.4
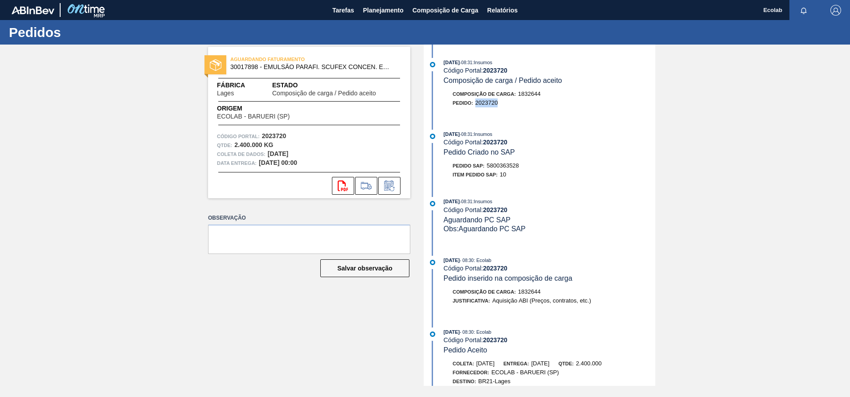
click at [505, 105] on div "Pedido : 2023720" at bounding box center [550, 102] width 212 height 9
copy span "2023720"
click at [384, 8] on span "Planejamento" at bounding box center [383, 10] width 41 height 11
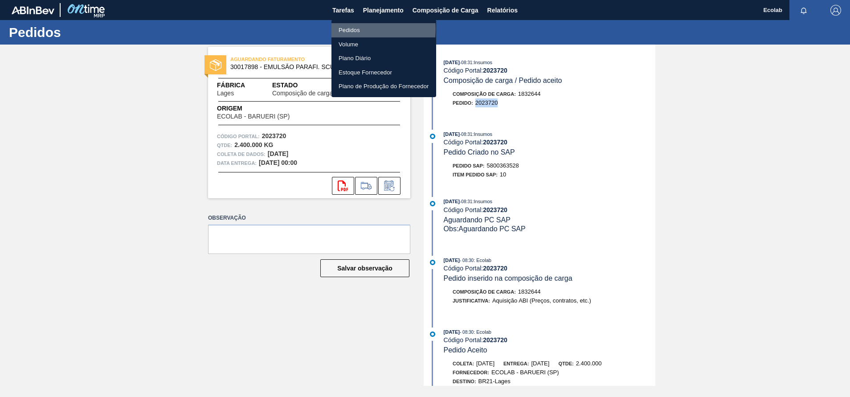
click at [350, 29] on li "Pedidos" at bounding box center [384, 30] width 105 height 14
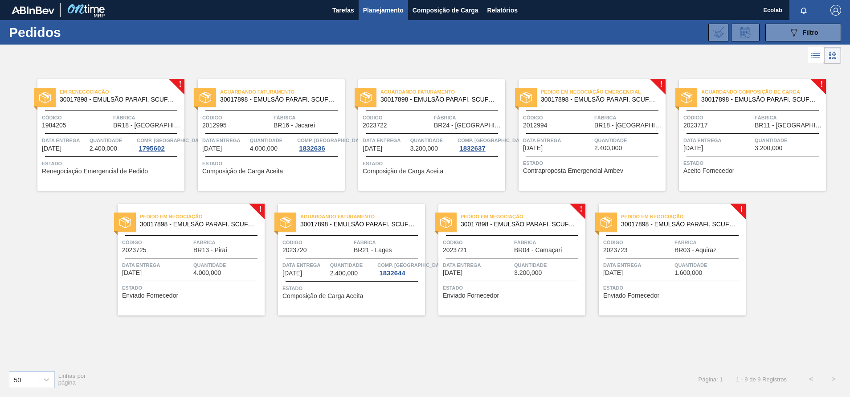
click at [519, 288] on span "Estado" at bounding box center [513, 287] width 140 height 9
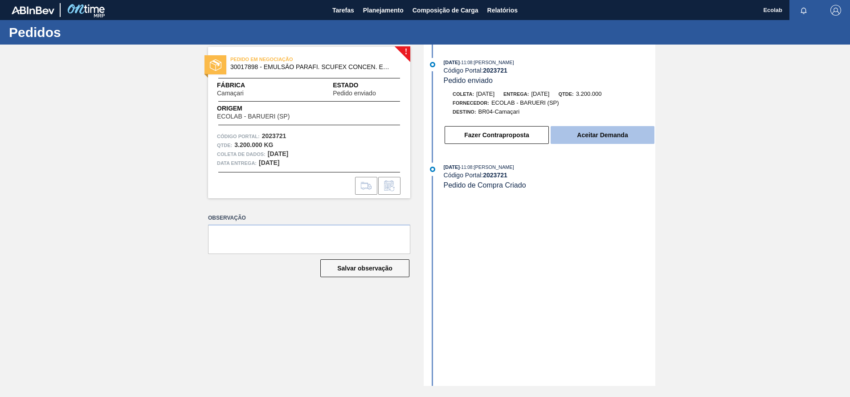
click at [599, 137] on button "Aceitar Demanda" at bounding box center [603, 135] width 104 height 18
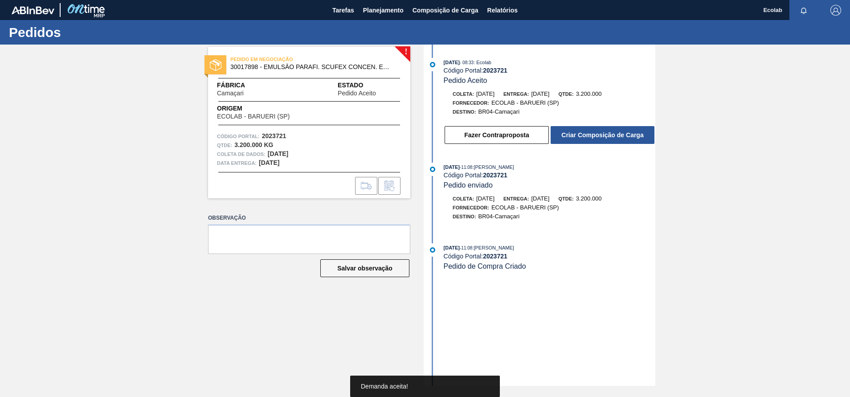
click at [599, 137] on button "Criar Composição de Carga" at bounding box center [603, 135] width 104 height 18
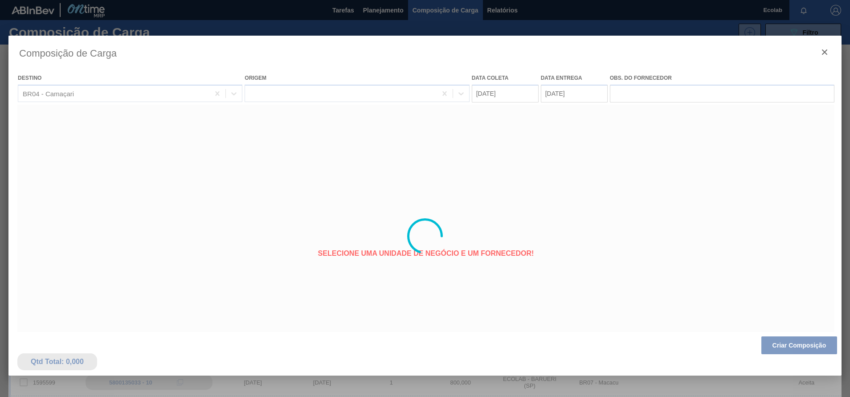
type coleta "[DATE]"
type entrega "[DATE]"
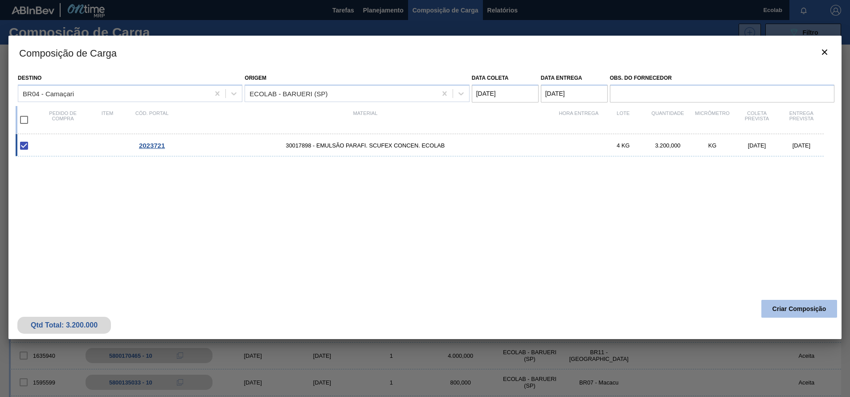
click at [787, 312] on button "Criar Composição" at bounding box center [800, 309] width 76 height 18
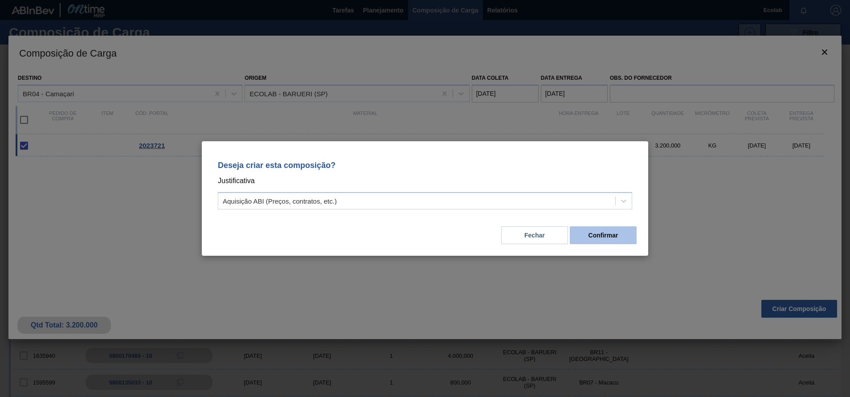
click at [599, 232] on button "Confirmar" at bounding box center [603, 235] width 67 height 18
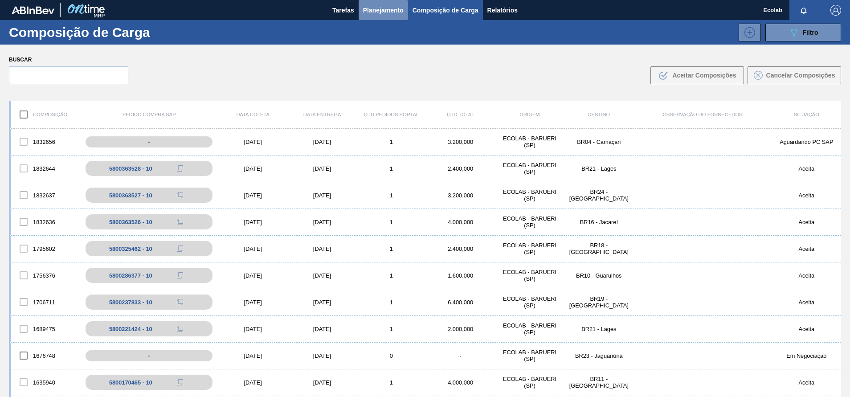
click at [392, 12] on span "Planejamento" at bounding box center [383, 10] width 41 height 11
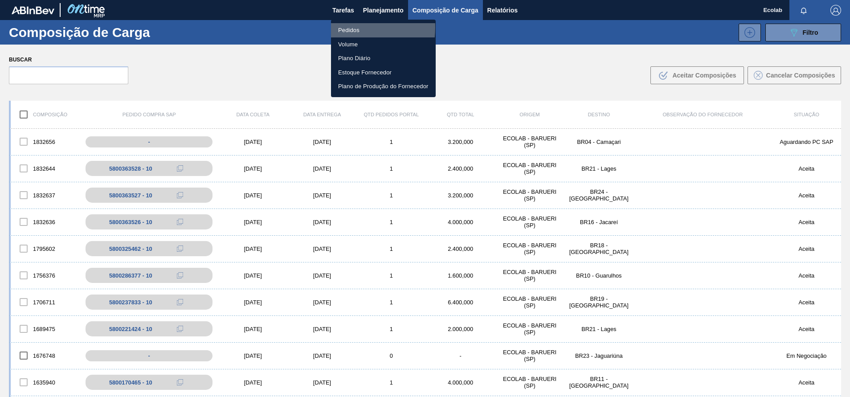
click at [339, 28] on li "Pedidos" at bounding box center [383, 30] width 105 height 14
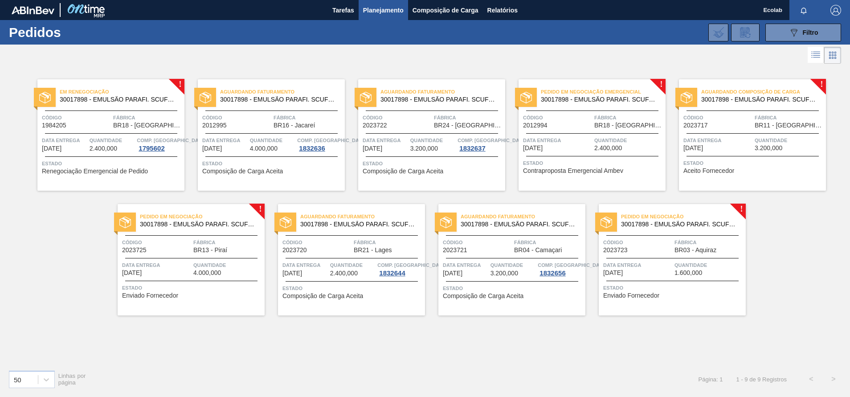
click at [507, 273] on span "3.200,000" at bounding box center [505, 273] width 28 height 7
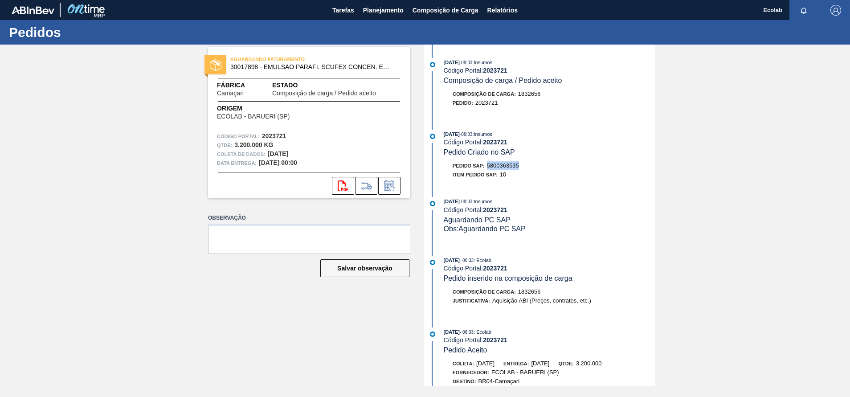
drag, startPoint x: 489, startPoint y: 167, endPoint x: 521, endPoint y: 168, distance: 32.1
click at [521, 168] on div "Pedido SAP: 5800363535" at bounding box center [550, 165] width 212 height 9
copy span "5800363535"
drag, startPoint x: 477, startPoint y: 104, endPoint x: 504, endPoint y: 104, distance: 26.7
click at [504, 104] on div "Pedido : 2023721" at bounding box center [550, 102] width 212 height 9
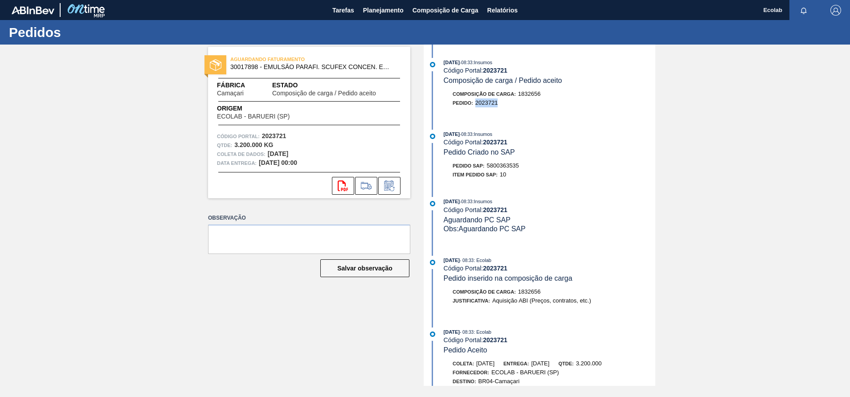
copy span "2023721"
click at [375, 5] on span "Planejamento" at bounding box center [383, 10] width 41 height 11
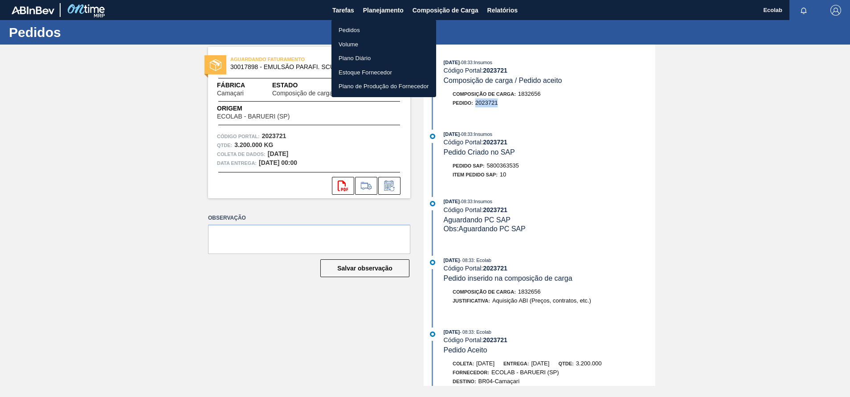
click at [348, 25] on li "Pedidos" at bounding box center [384, 30] width 105 height 14
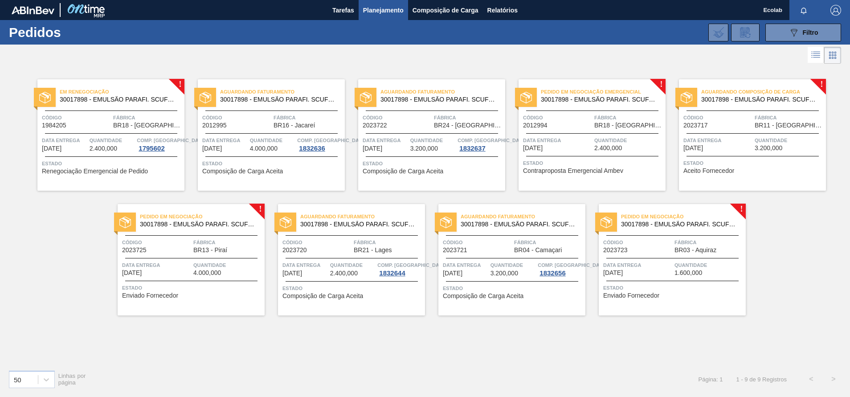
click at [688, 292] on div "Estado Enviado Fornecedor" at bounding box center [673, 290] width 140 height 14
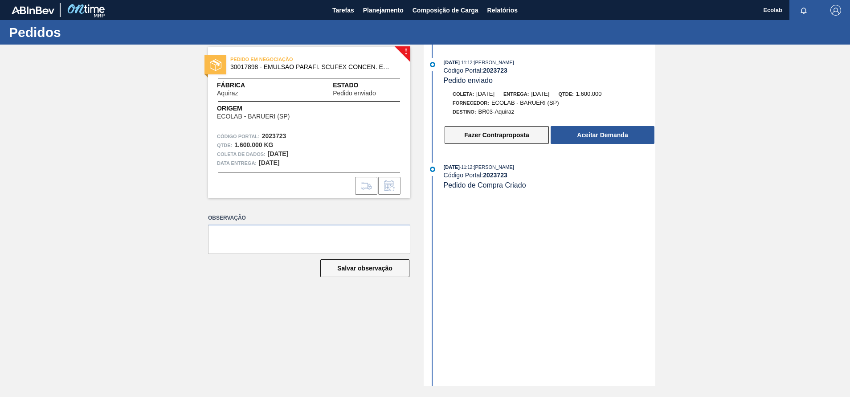
click at [497, 132] on button "Fazer Contraproposta" at bounding box center [497, 135] width 104 height 18
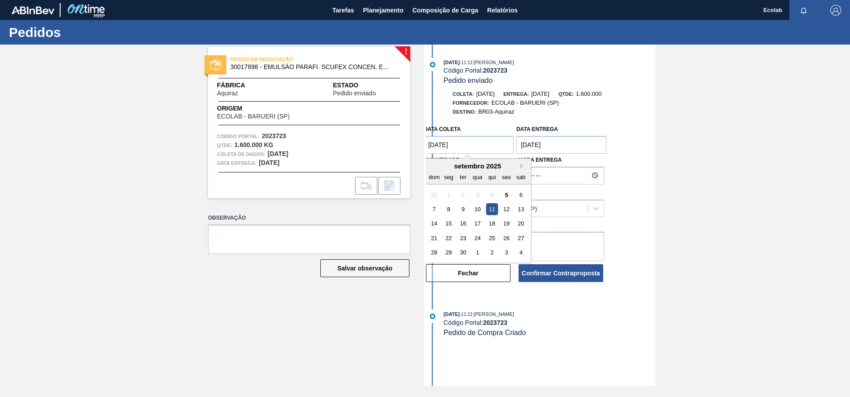
click at [482, 145] on coleta "[DATE]" at bounding box center [469, 145] width 90 height 18
click at [447, 221] on div "15" at bounding box center [449, 224] width 12 height 12
type coleta "[DATE]"
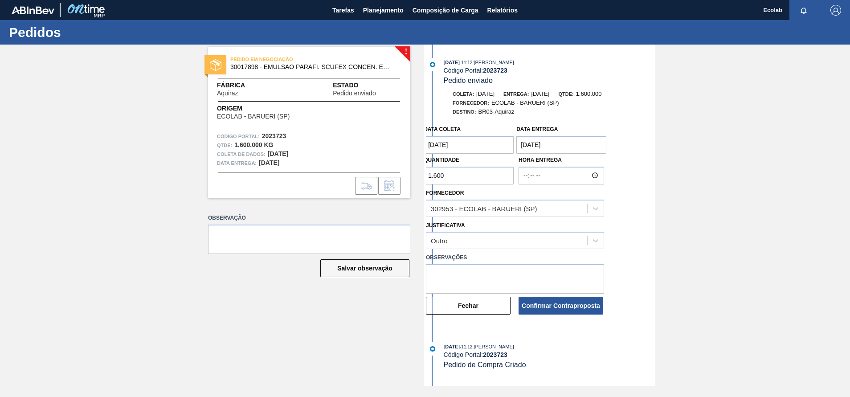
click at [562, 146] on entrega "[DATE]" at bounding box center [562, 145] width 90 height 18
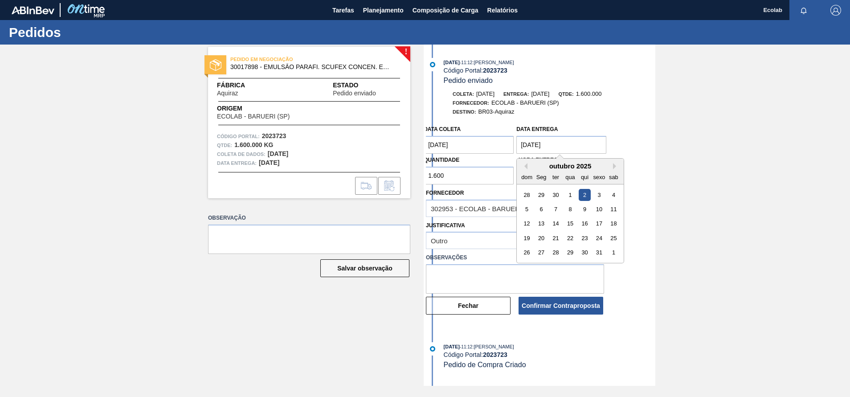
click at [525, 167] on button "Mês anterior" at bounding box center [524, 166] width 6 height 6
click at [618, 169] on div "setembro 2025" at bounding box center [570, 166] width 107 height 8
click at [612, 167] on div "setembro 2025" at bounding box center [570, 166] width 107 height 8
click at [614, 166] on button "Próximo mês" at bounding box center [616, 166] width 6 height 6
click at [676, 244] on div "! PEDIDO EM NEGOCIAÇÃO 30017898 - EMULSÃO PARAFI. SCUFEX CONCEN. ECOLAB Fábrica…" at bounding box center [425, 215] width 850 height 341
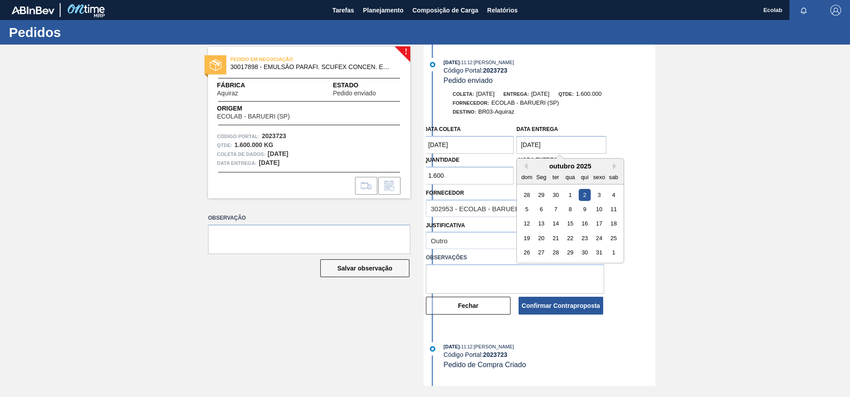
click at [578, 142] on entrega "[DATE]" at bounding box center [562, 145] width 90 height 18
click at [598, 209] on div "10" at bounding box center [600, 209] width 12 height 12
type entrega "[DATE]"
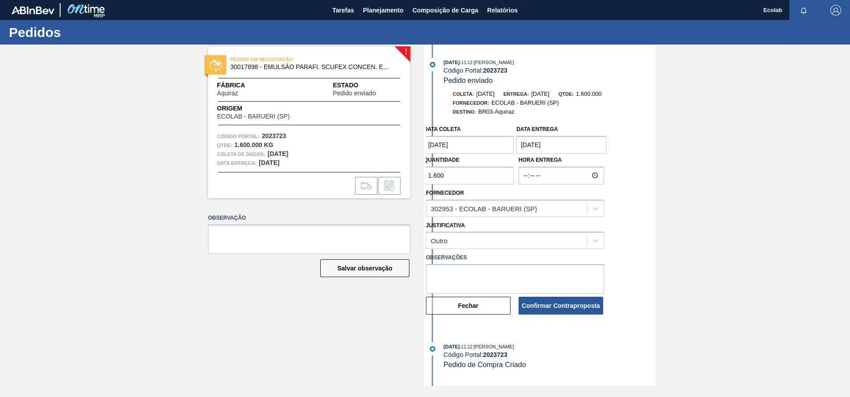
click at [673, 189] on div "! PEDIDO EM NEGOCIAÇÃO 30017898 - EMULSÃO PARAFI. SCUFEX CONCEN. ECOLAB Fábrica…" at bounding box center [425, 215] width 850 height 341
click at [463, 277] on textarea at bounding box center [515, 278] width 178 height 29
type textarea "nova data de faturamento"
click at [537, 306] on button "Confirmar Contraproposta" at bounding box center [561, 306] width 85 height 18
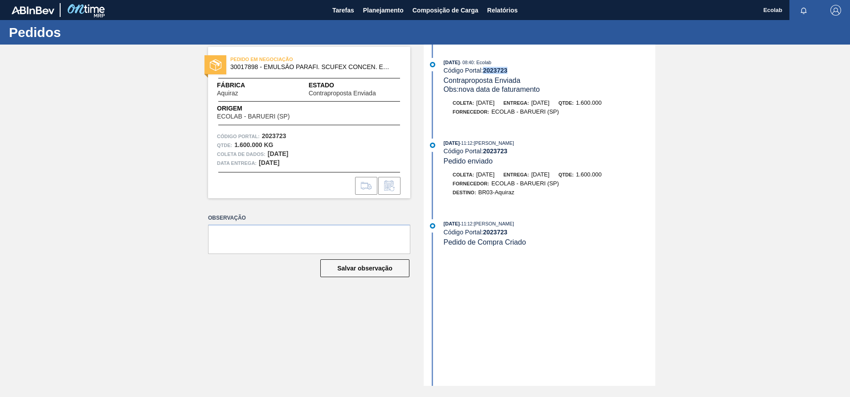
drag, startPoint x: 485, startPoint y: 73, endPoint x: 518, endPoint y: 70, distance: 32.6
click at [518, 70] on div "Código Portal: 2023723" at bounding box center [550, 70] width 212 height 7
copy strong "2023723"
click at [375, 8] on span "Planejamento" at bounding box center [383, 10] width 41 height 11
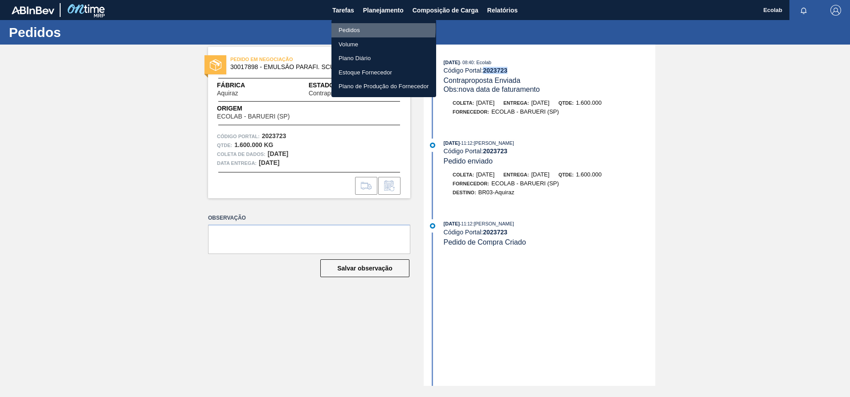
click at [348, 28] on li "Pedidos" at bounding box center [384, 30] width 105 height 14
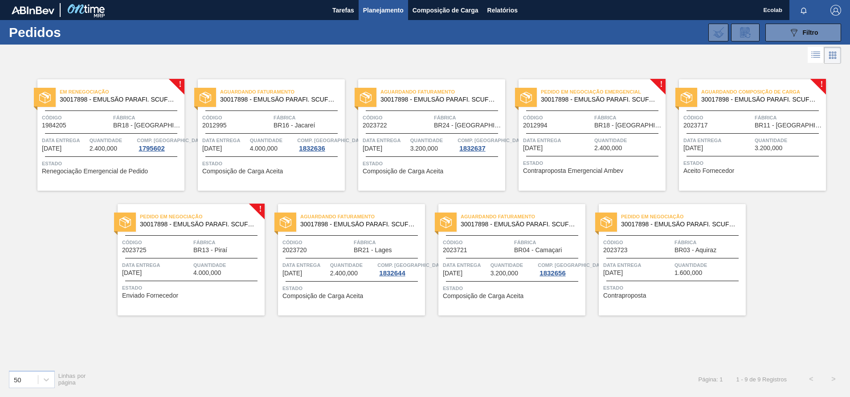
click at [246, 268] on span "Quantidade" at bounding box center [227, 265] width 69 height 9
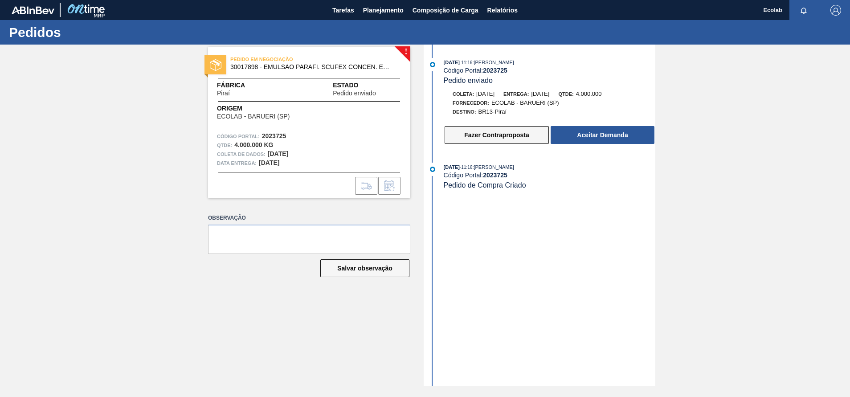
click at [504, 137] on button "Fazer Contraproposta" at bounding box center [497, 135] width 104 height 18
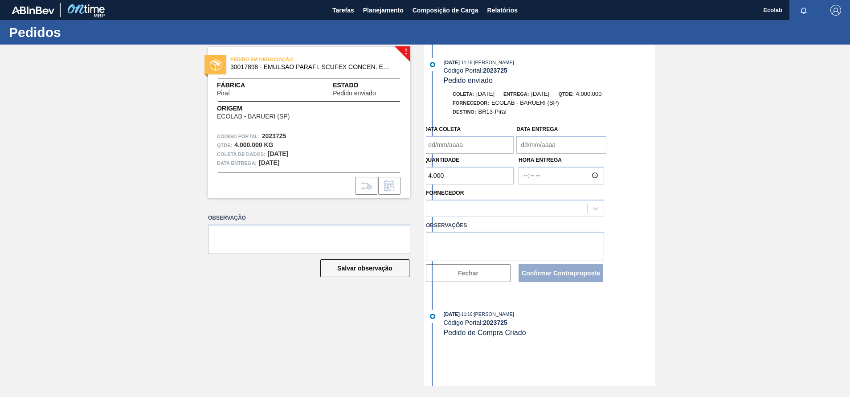
type coleta "[DATE]"
type entrega "[DATE]"
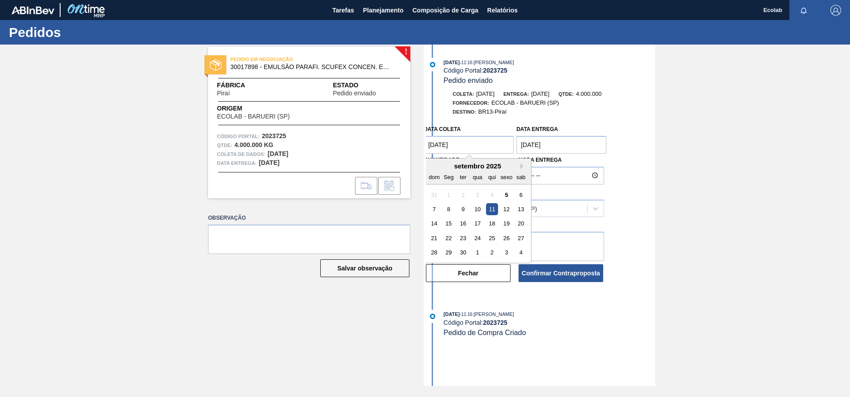
click at [472, 149] on coleta "[DATE]" at bounding box center [469, 145] width 90 height 18
click at [448, 224] on div "15" at bounding box center [449, 224] width 12 height 12
type coleta "[DATE]"
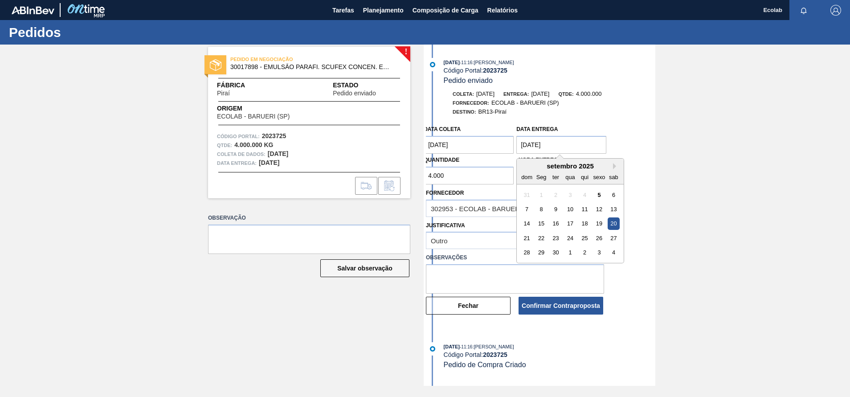
click at [594, 146] on entrega "[DATE]" at bounding box center [562, 145] width 90 height 18
click at [557, 252] on div "30" at bounding box center [556, 252] width 12 height 12
type entrega "[DATE]"
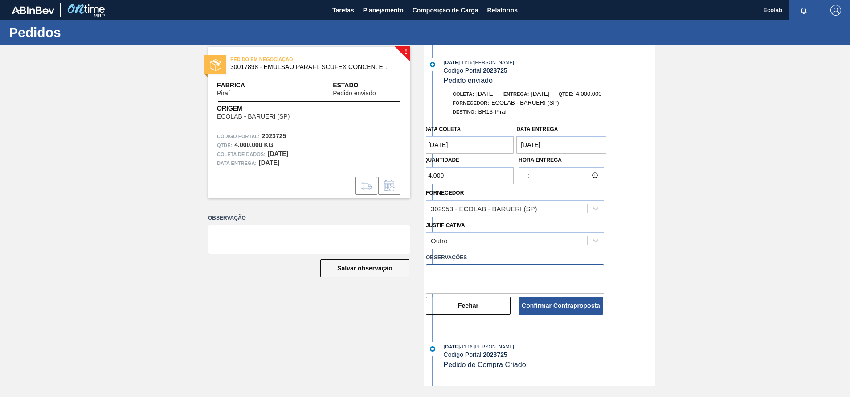
click at [462, 275] on textarea at bounding box center [515, 278] width 178 height 29
type textarea "nova data de faturamento/entrega"
click at [539, 311] on button "Confirmar Contraproposta" at bounding box center [561, 306] width 85 height 18
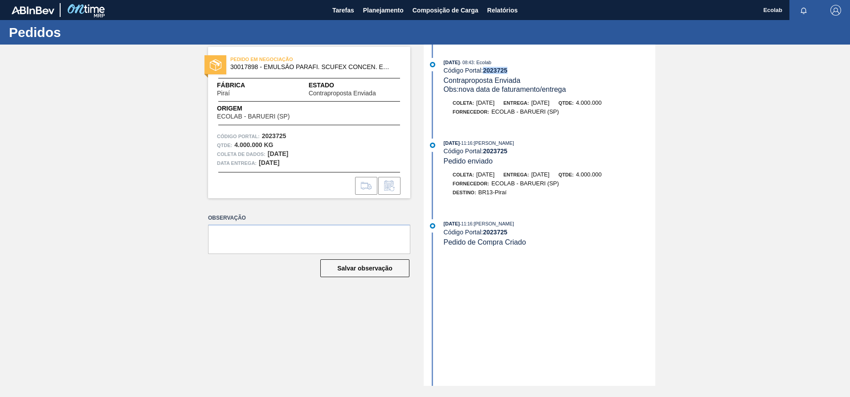
drag, startPoint x: 487, startPoint y: 73, endPoint x: 514, endPoint y: 72, distance: 27.2
click at [514, 72] on div "Código Portal: 2023725" at bounding box center [550, 70] width 212 height 7
copy strong "2023725"
click at [382, 12] on span "Planejamento" at bounding box center [383, 10] width 41 height 11
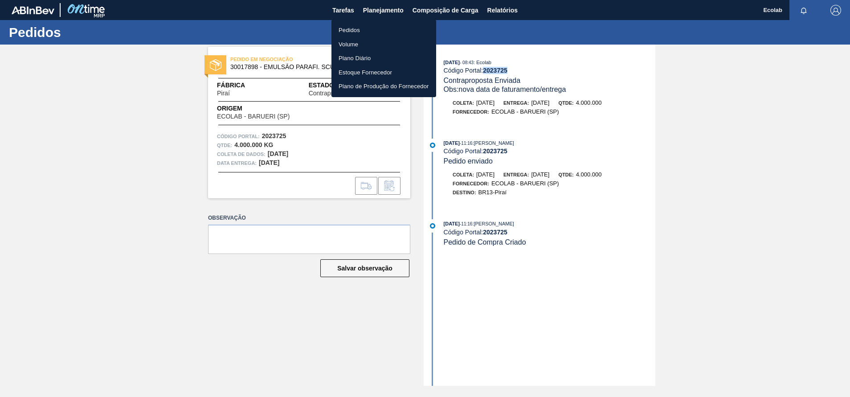
click at [353, 28] on li "Pedidos" at bounding box center [384, 30] width 105 height 14
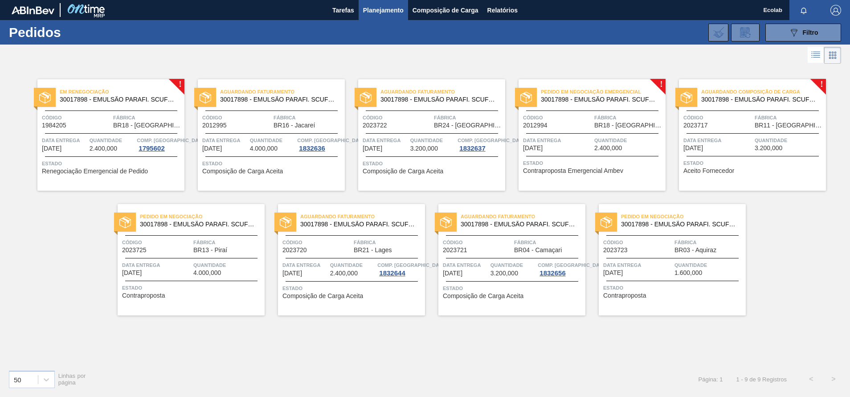
click at [701, 129] on div "Aguardando Composição de Carga 30017898 - EMULSÃO PARAFI. SCUFEX CONCEN. ECOLAB…" at bounding box center [752, 134] width 147 height 111
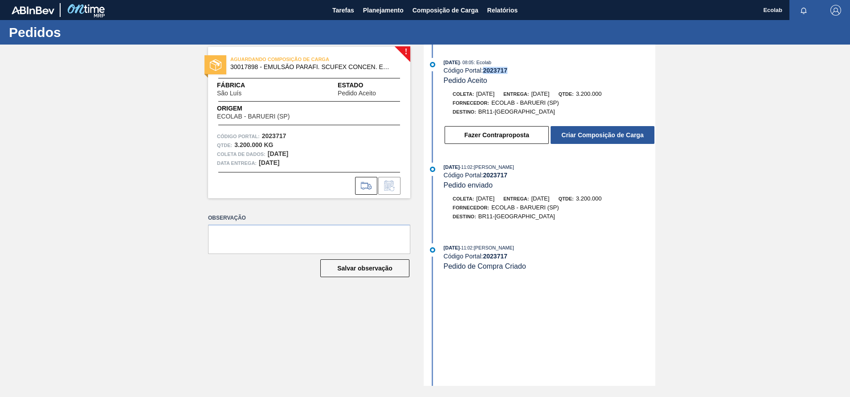
drag, startPoint x: 484, startPoint y: 73, endPoint x: 516, endPoint y: 72, distance: 31.7
click at [516, 72] on div "Código Portal: 2023717" at bounding box center [550, 70] width 212 height 7
